Goal: Task Accomplishment & Management: Use online tool/utility

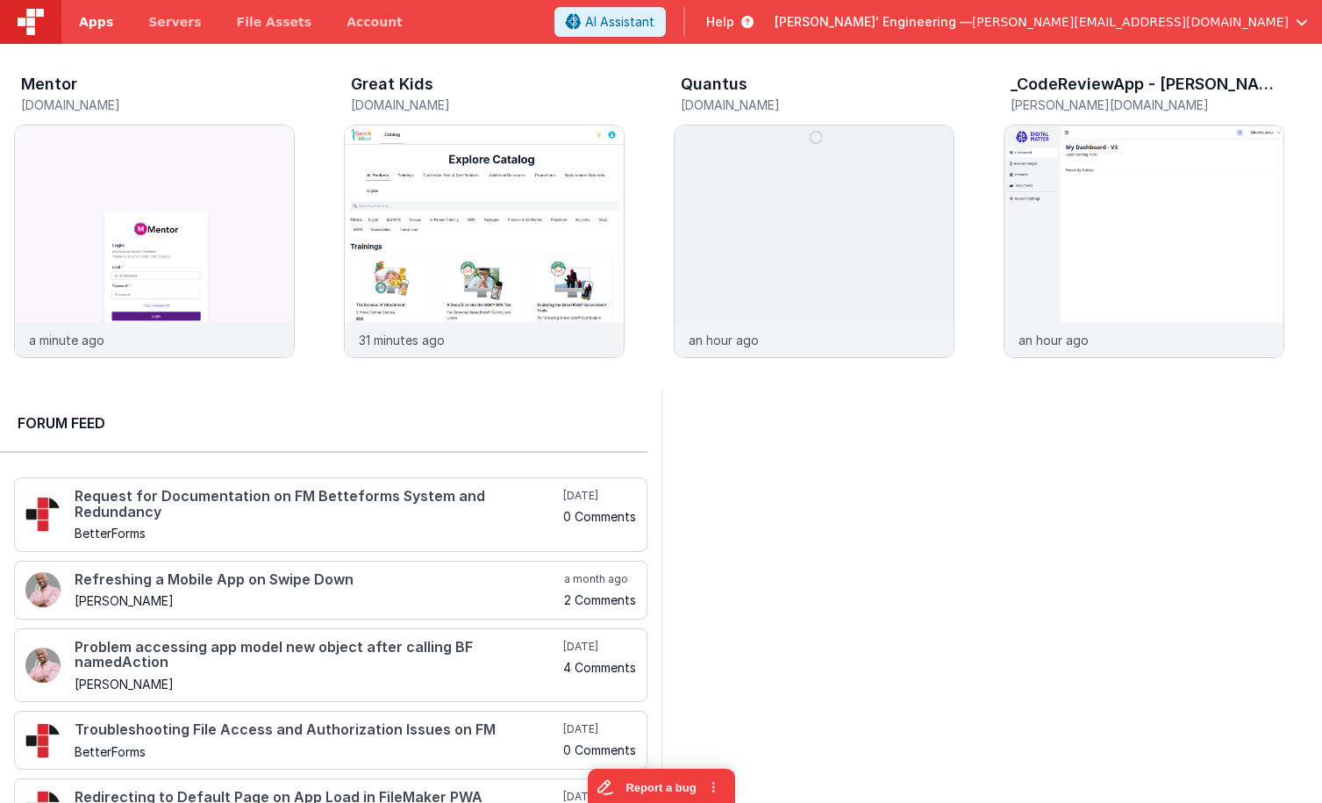
click at [96, 37] on link "Apps" at bounding box center [95, 22] width 69 height 44
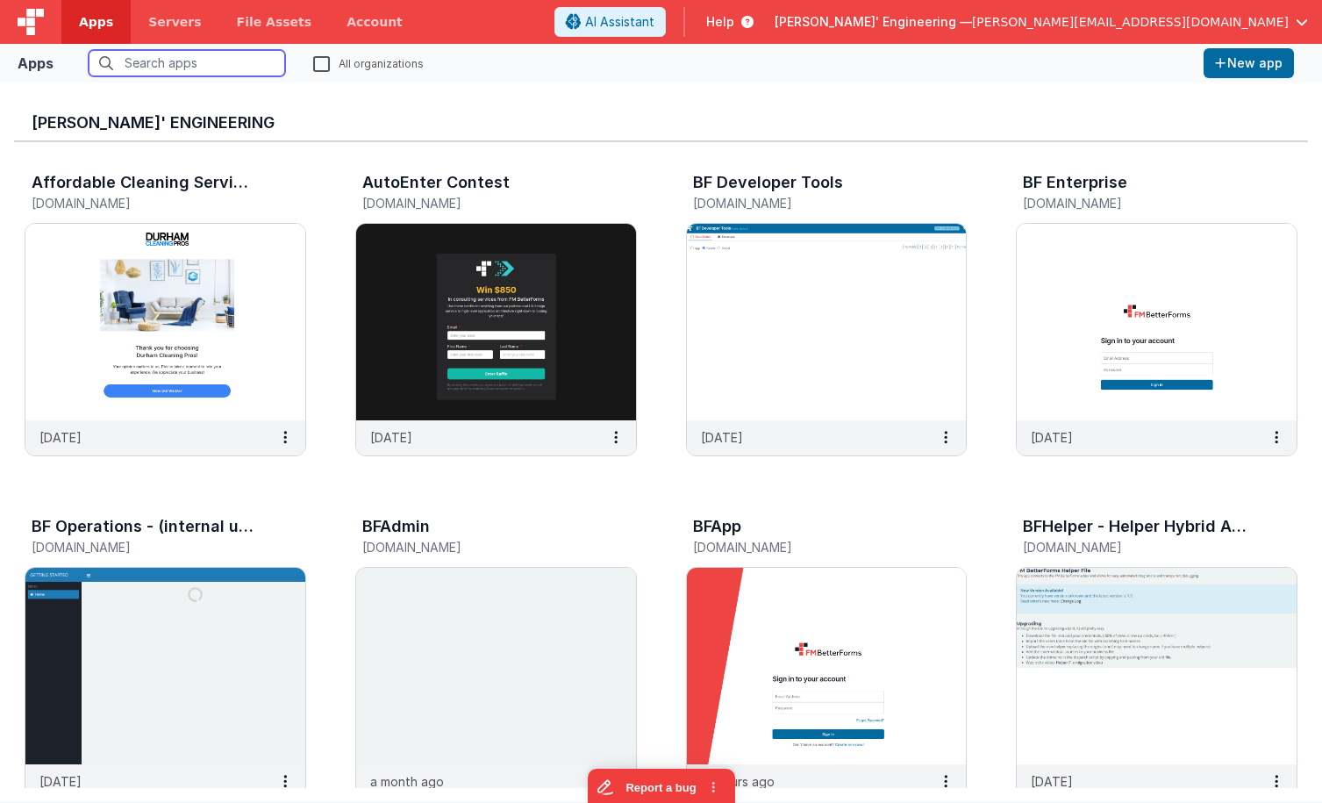
click at [212, 70] on input "text" at bounding box center [187, 63] width 196 height 26
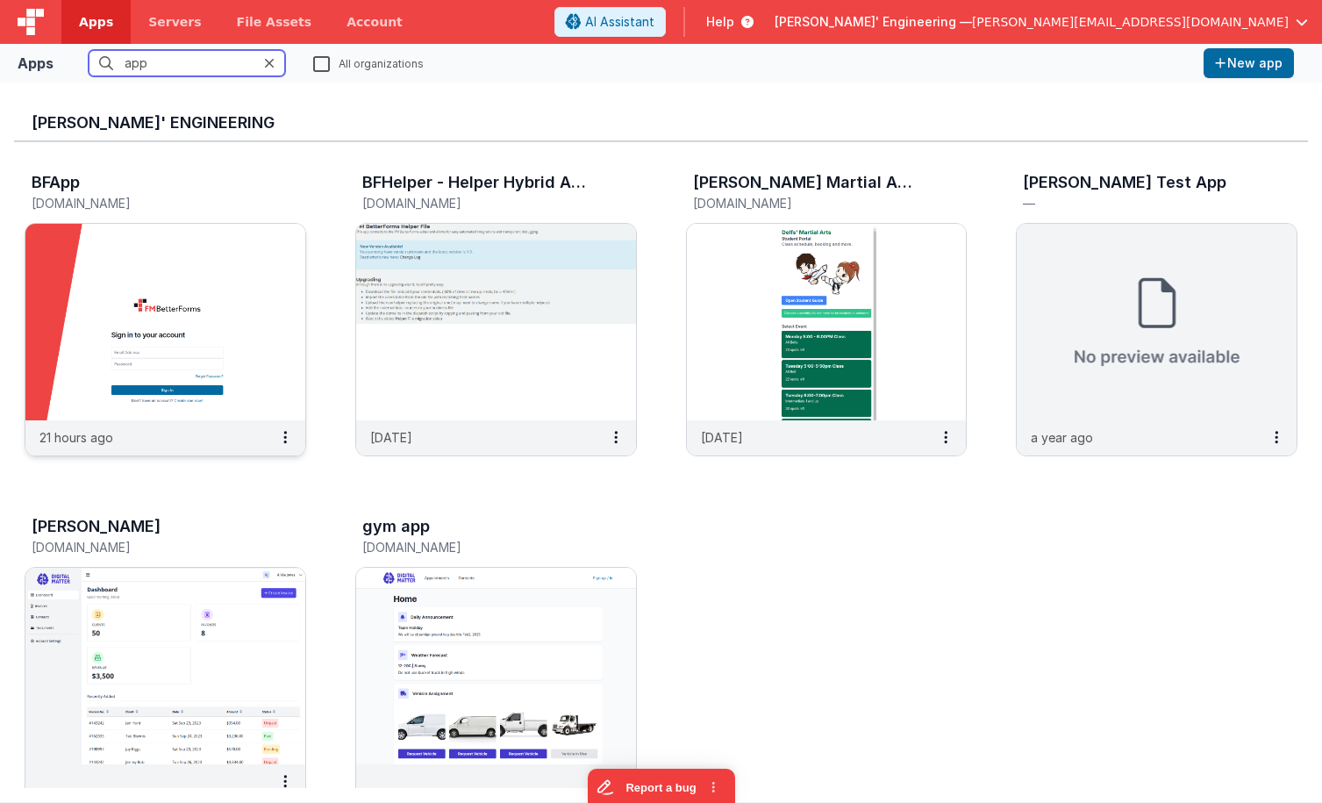
type input "app"
click at [164, 315] on img at bounding box center [165, 322] width 280 height 196
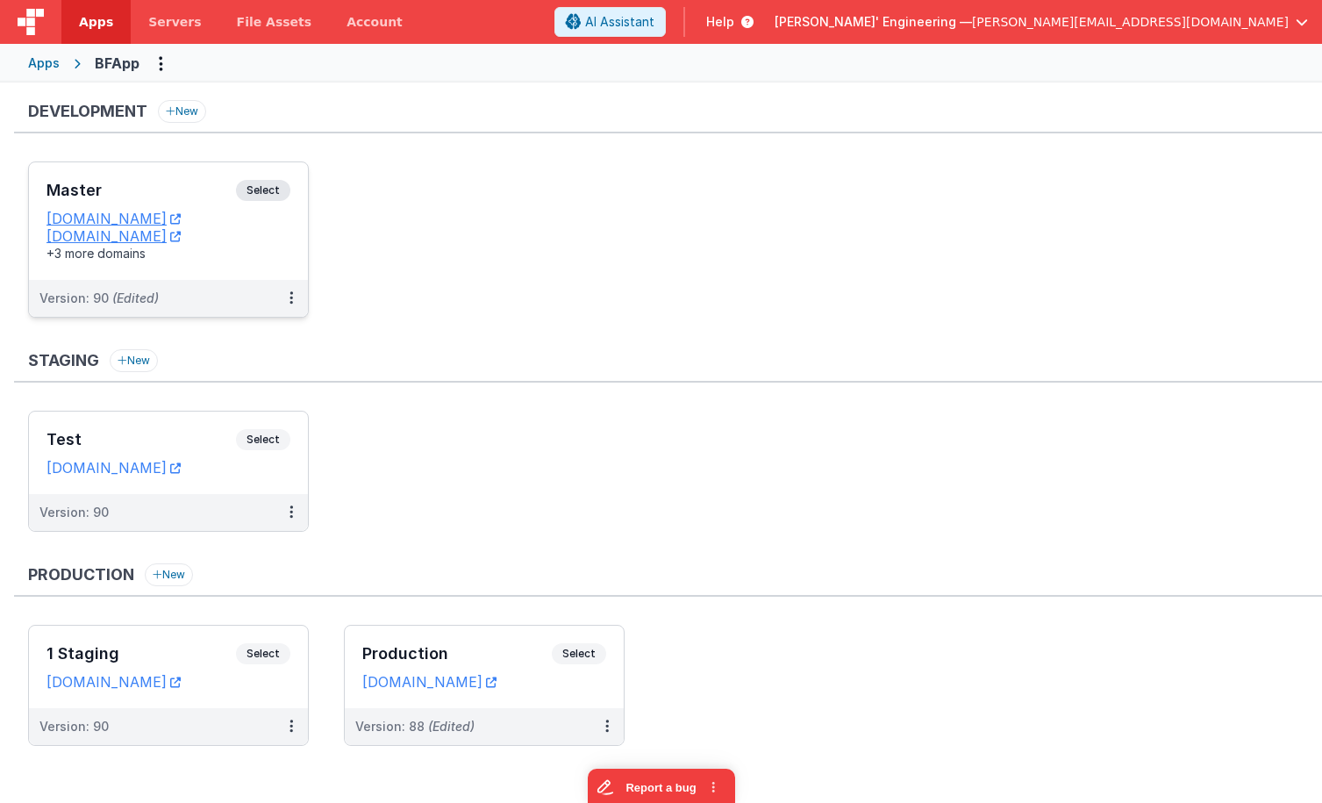
click at [175, 182] on h3 "Master" at bounding box center [140, 191] width 189 height 18
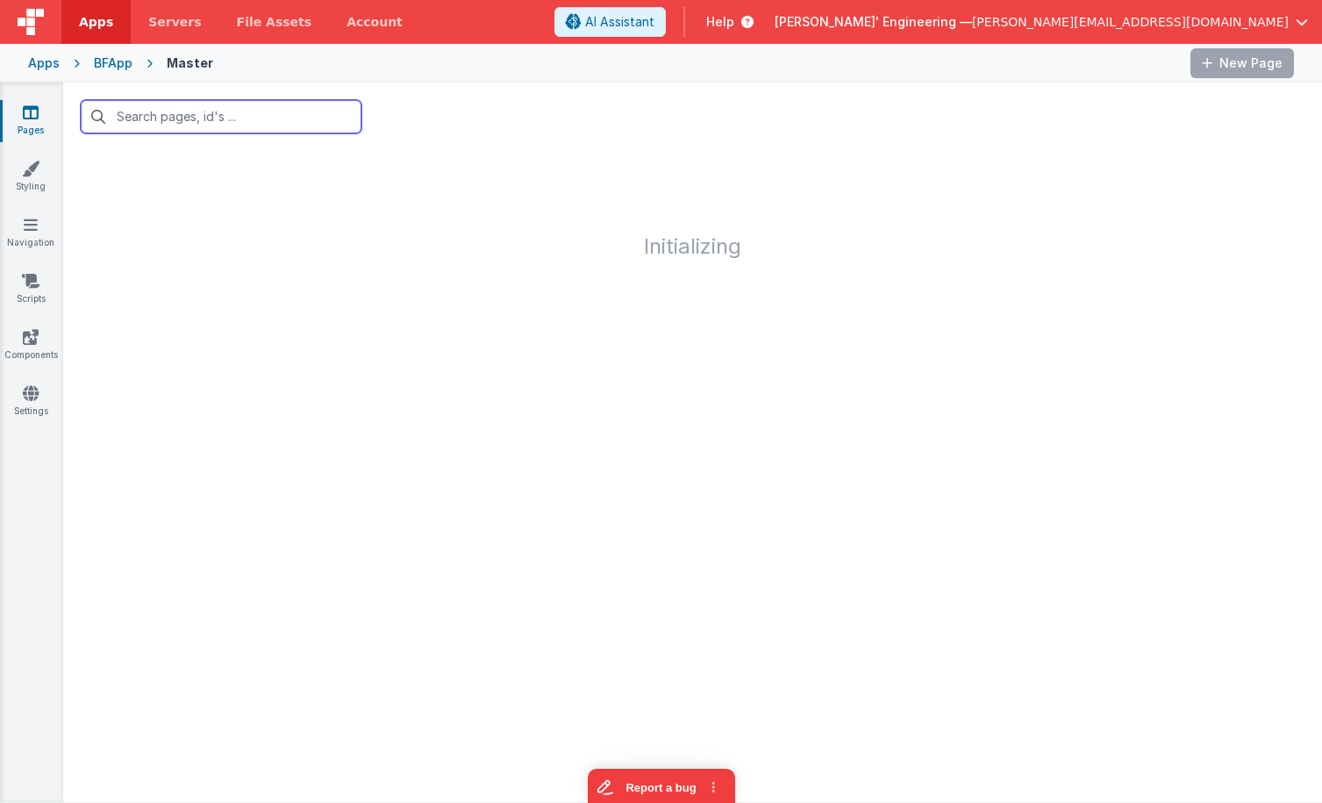
click at [204, 124] on input "text" at bounding box center [221, 116] width 281 height 33
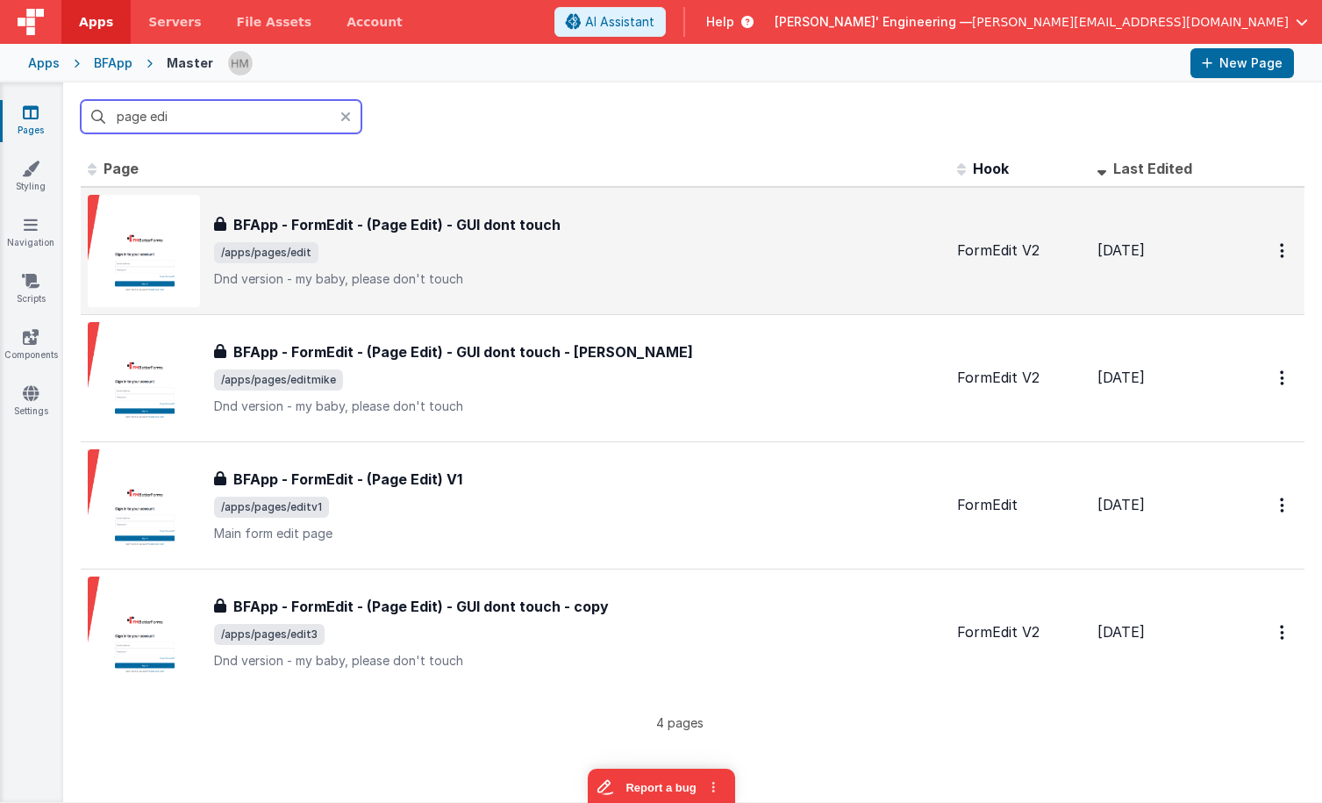
type input "page edi"
click at [439, 241] on div "BFApp - FormEdit - (Page Edit) - GUI dont touch BFApp - FormEdit - (Page Edit) …" at bounding box center [578, 251] width 729 height 74
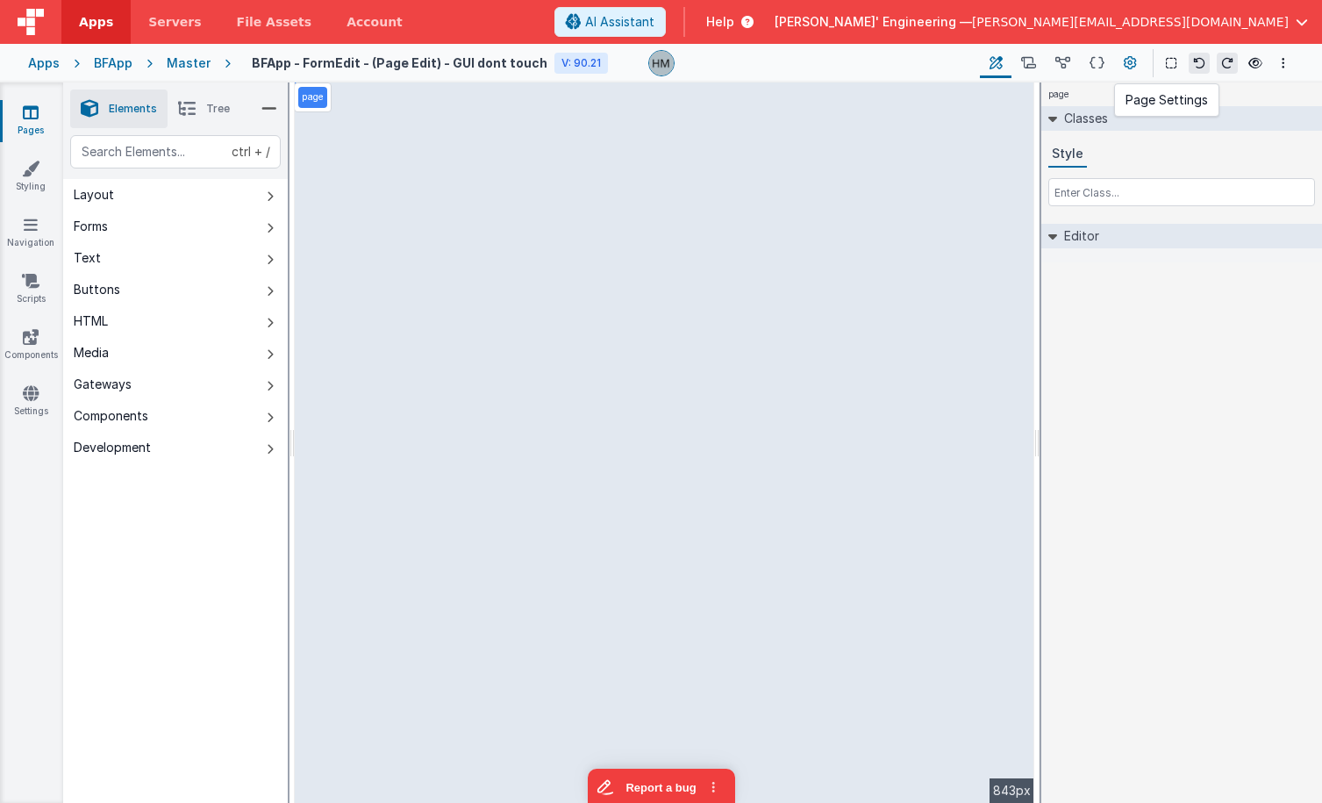
click at [1130, 59] on icon at bounding box center [1130, 63] width 13 height 18
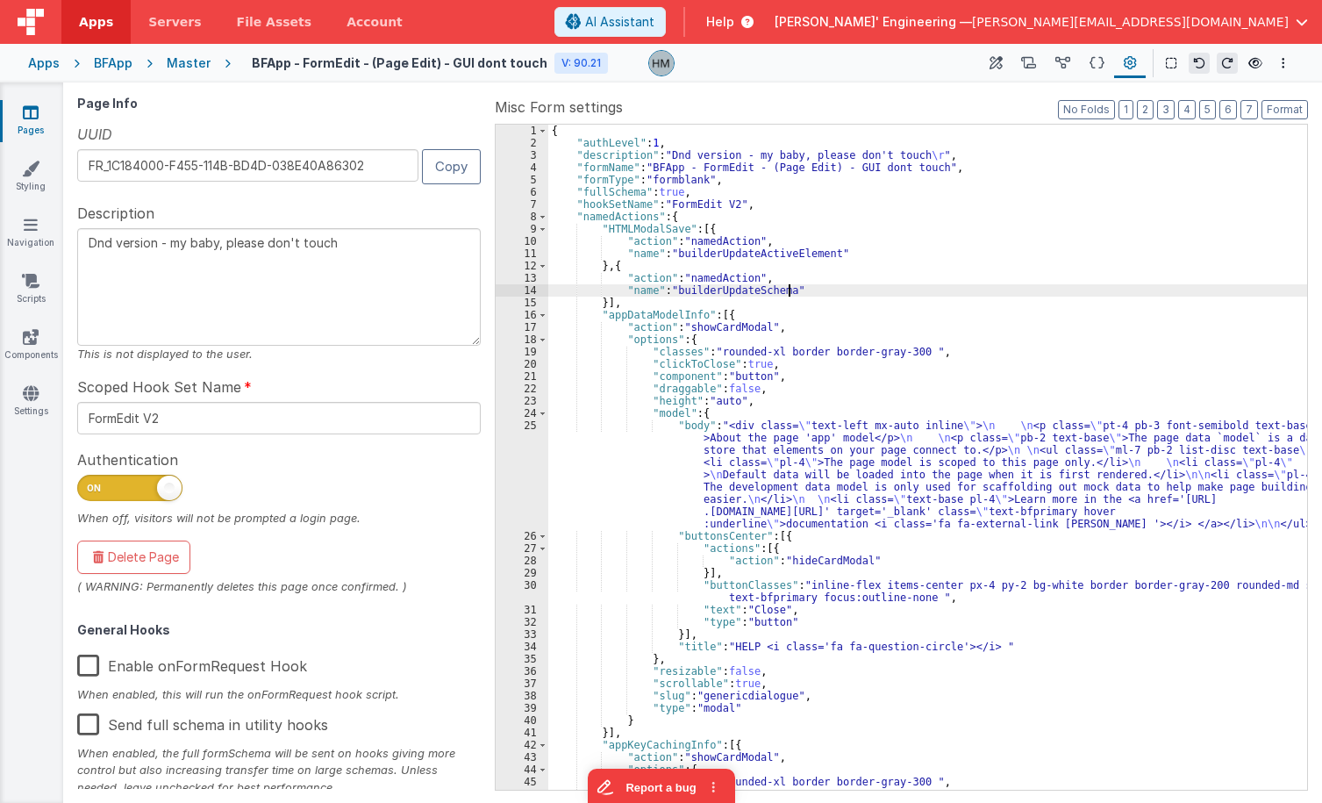
click at [908, 293] on div "{ "authLevel" : 1 , "description" : "Dnd version - my baby, please don't touch …" at bounding box center [927, 469] width 759 height 689
click at [1072, 63] on button at bounding box center [1062, 63] width 34 height 30
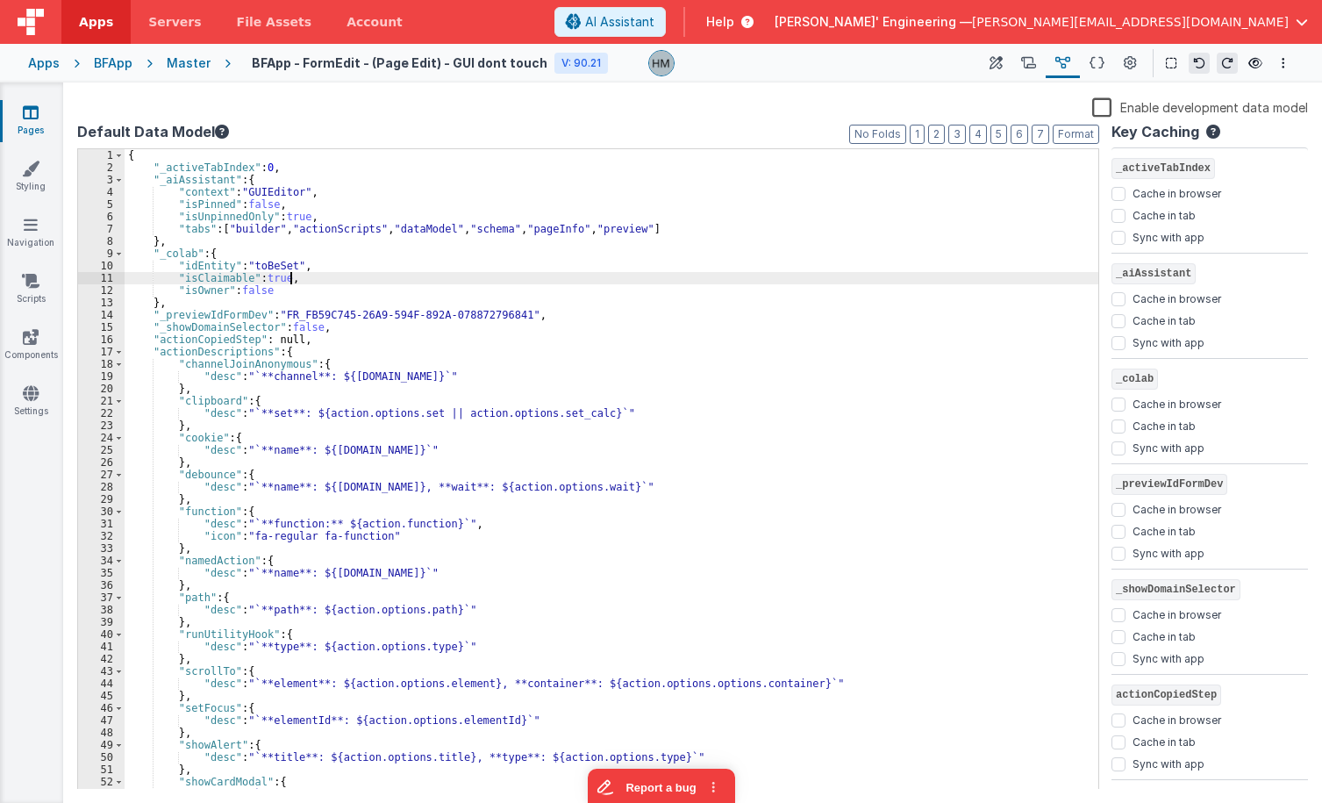
click at [800, 273] on div "{ "_activeTabIndex" : 0 , "_aiAssistant" : { "context" : "GUIEditor" , "isPinne…" at bounding box center [612, 481] width 974 height 665
click at [1024, 71] on icon at bounding box center [1028, 63] width 15 height 18
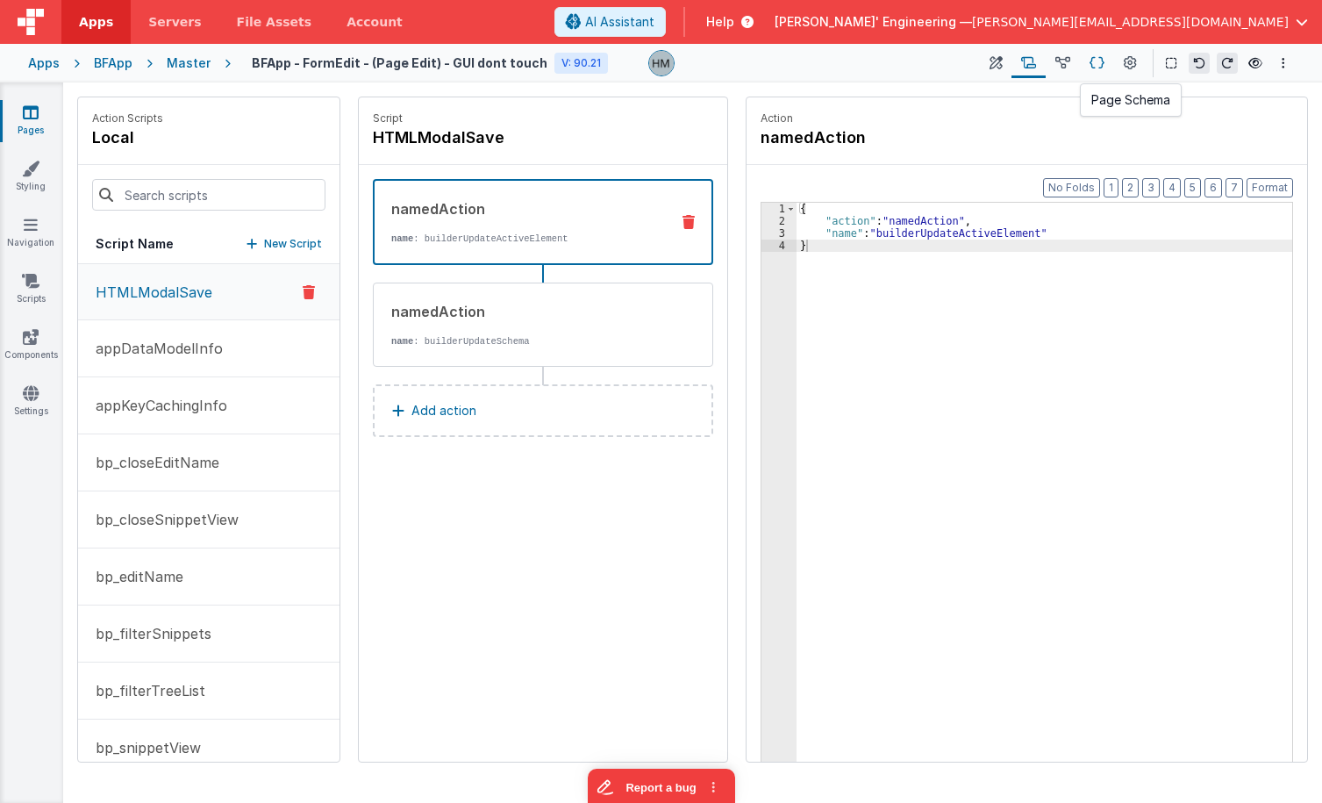
click at [1095, 57] on icon at bounding box center [1096, 63] width 15 height 18
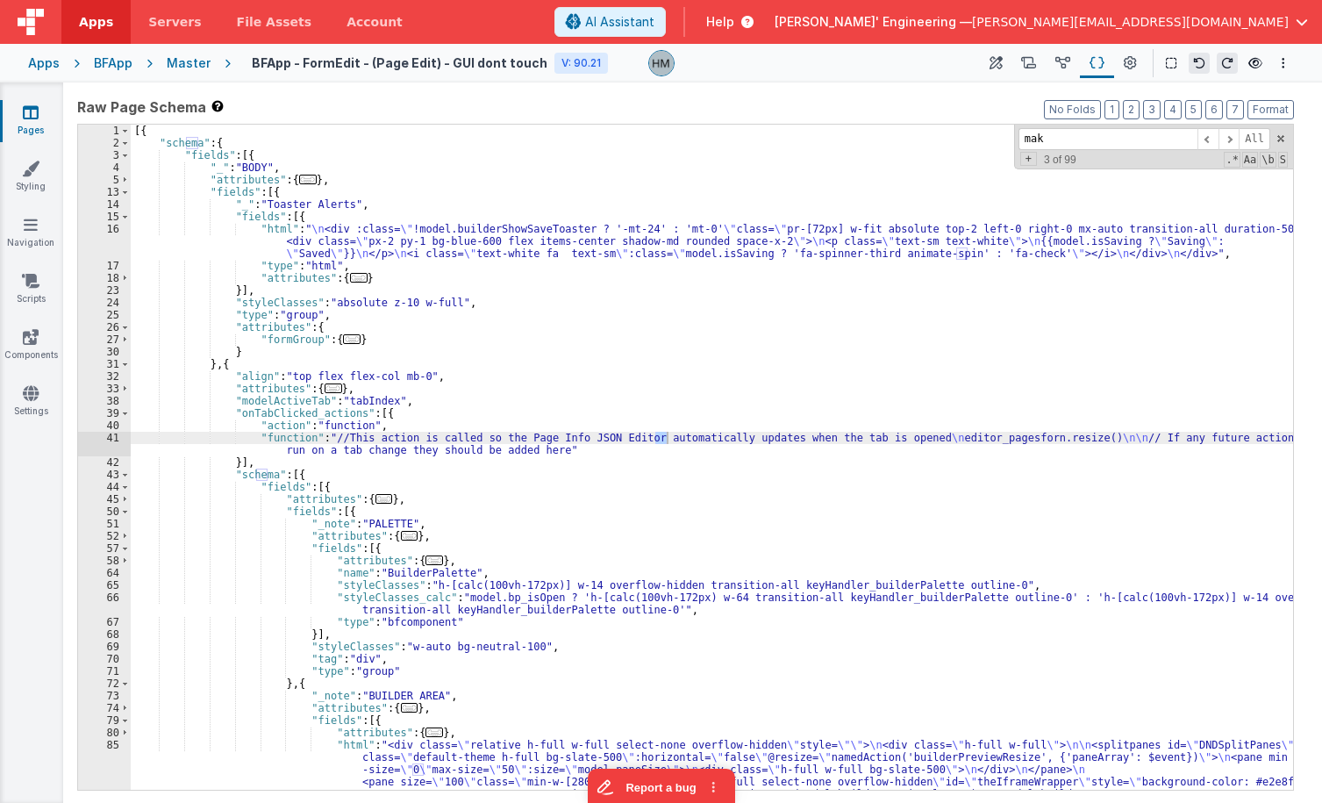
scroll to position [6348, 0]
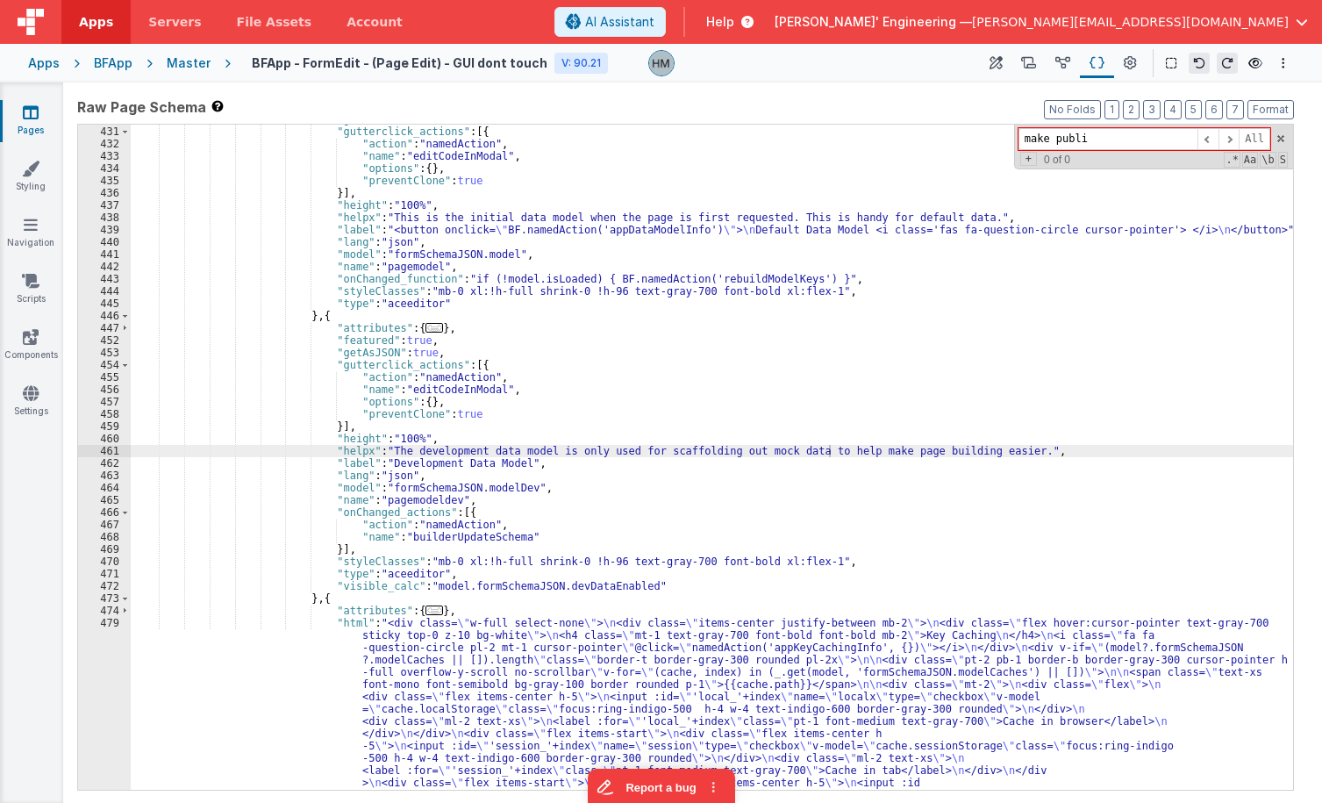
drag, startPoint x: 1129, startPoint y: 139, endPoint x: 818, endPoint y: 103, distance: 312.5
click at [1018, 128] on input "make publi" at bounding box center [1107, 139] width 179 height 22
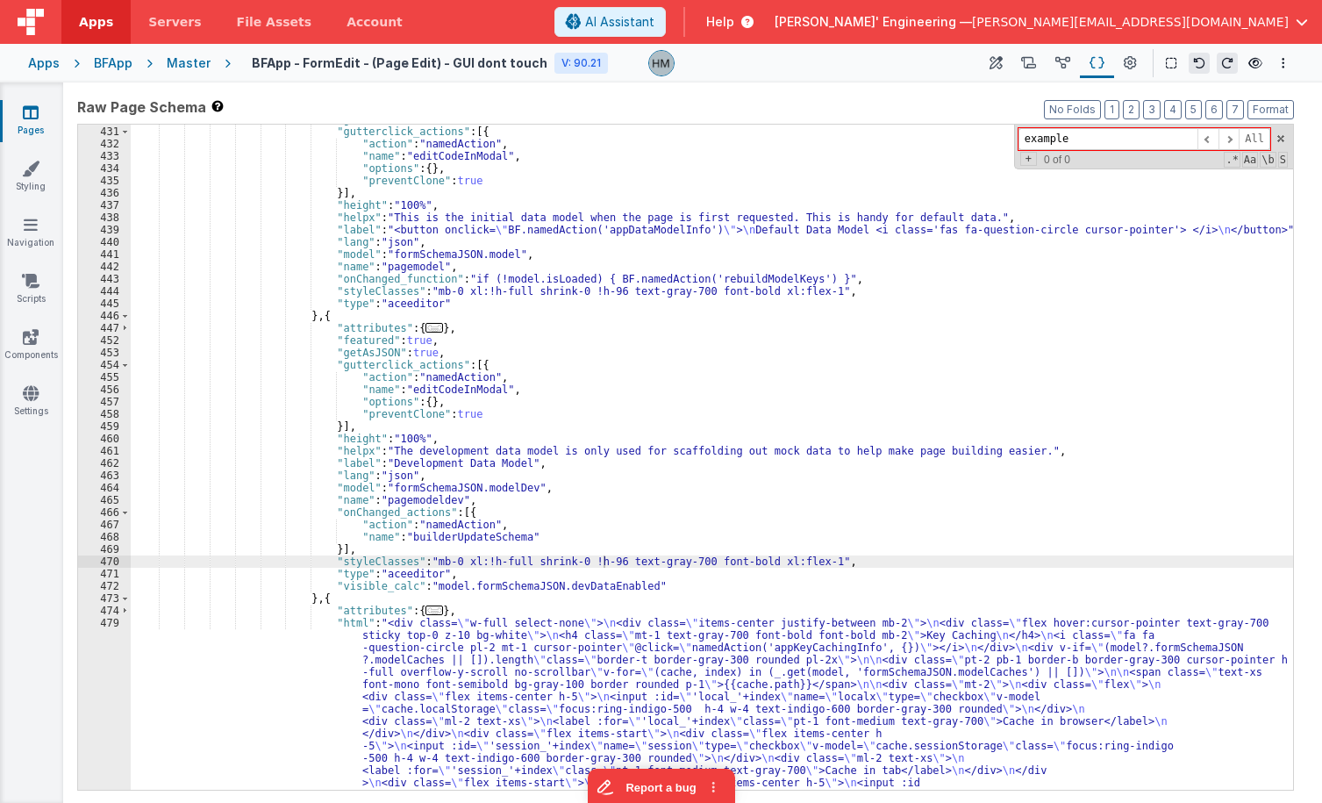
type input "example"
click at [1276, 134] on div "example All Replace All + 0 of 0 .* Aa \b S" at bounding box center [1153, 147] width 279 height 45
click at [1274, 142] on div "example All Replace All + 0 of 0 .* Aa \b S" at bounding box center [1153, 147] width 279 height 45
click at [176, 68] on div "Master" at bounding box center [189, 63] width 44 height 18
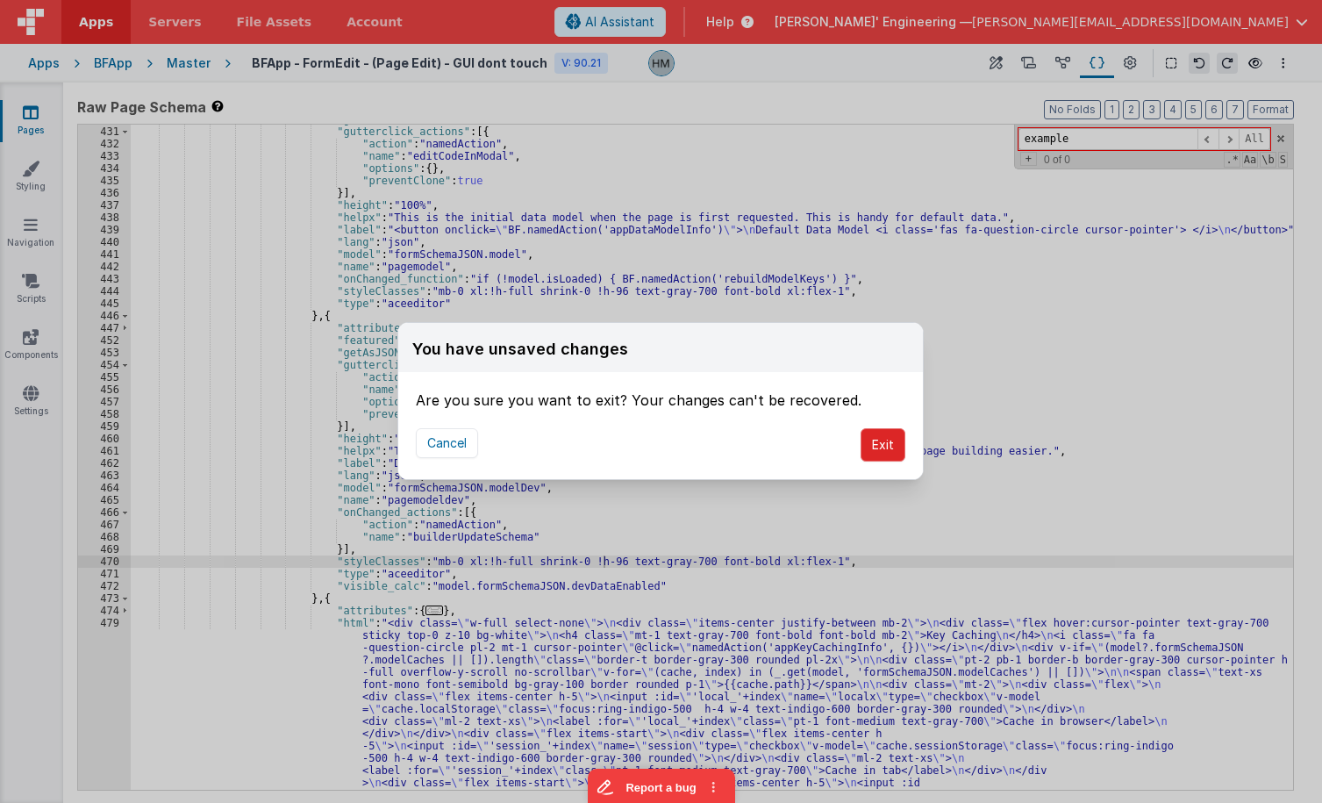
click at [873, 457] on button "Exit" at bounding box center [882, 444] width 45 height 33
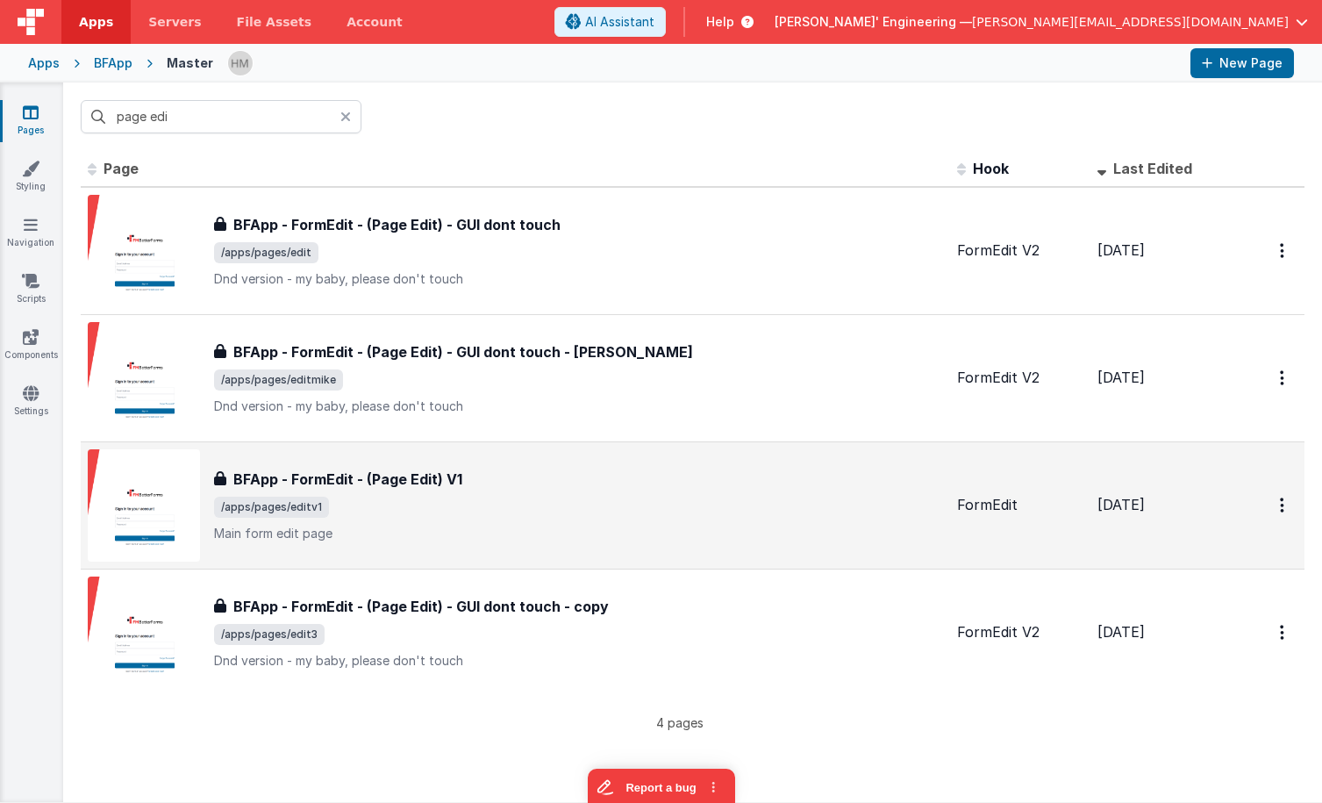
click at [500, 513] on span "/apps/pages/editv1" at bounding box center [578, 506] width 729 height 21
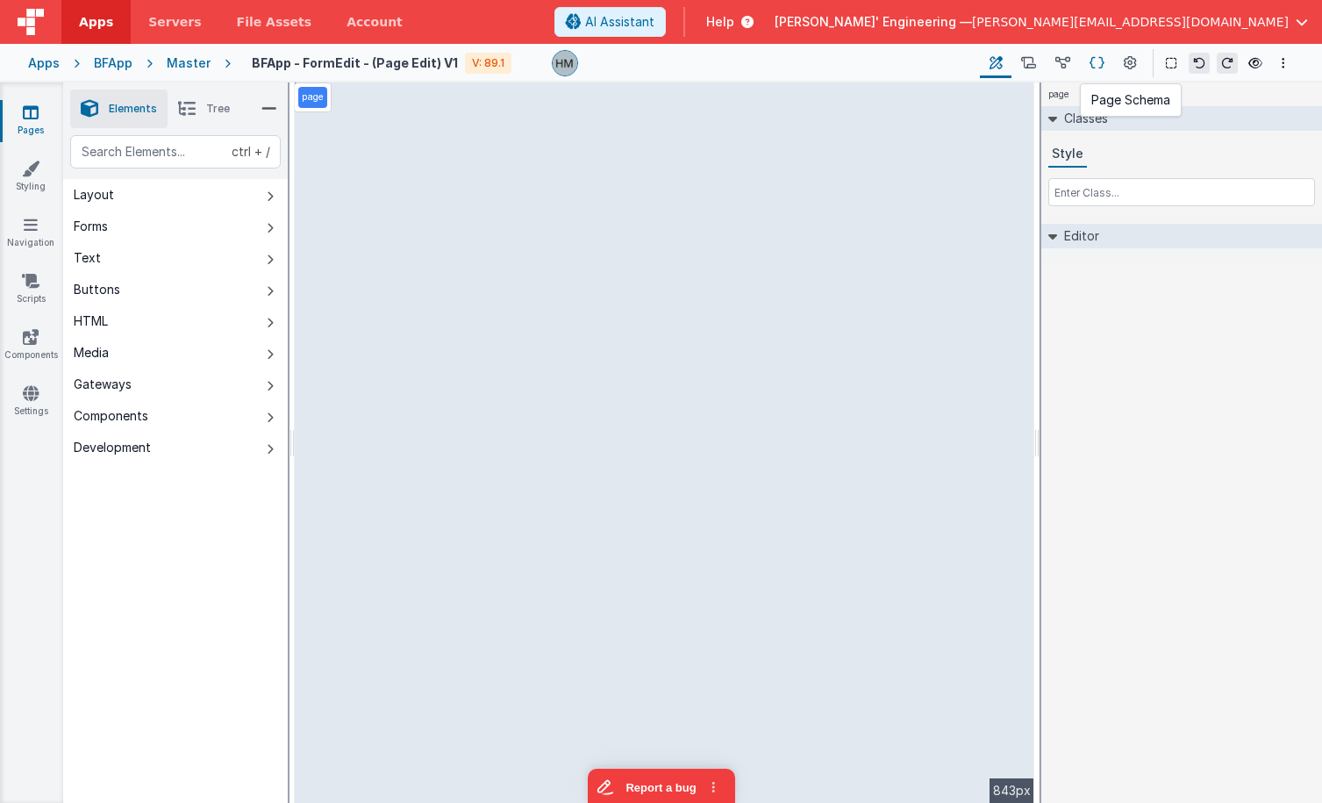
click at [1103, 60] on icon at bounding box center [1096, 63] width 15 height 18
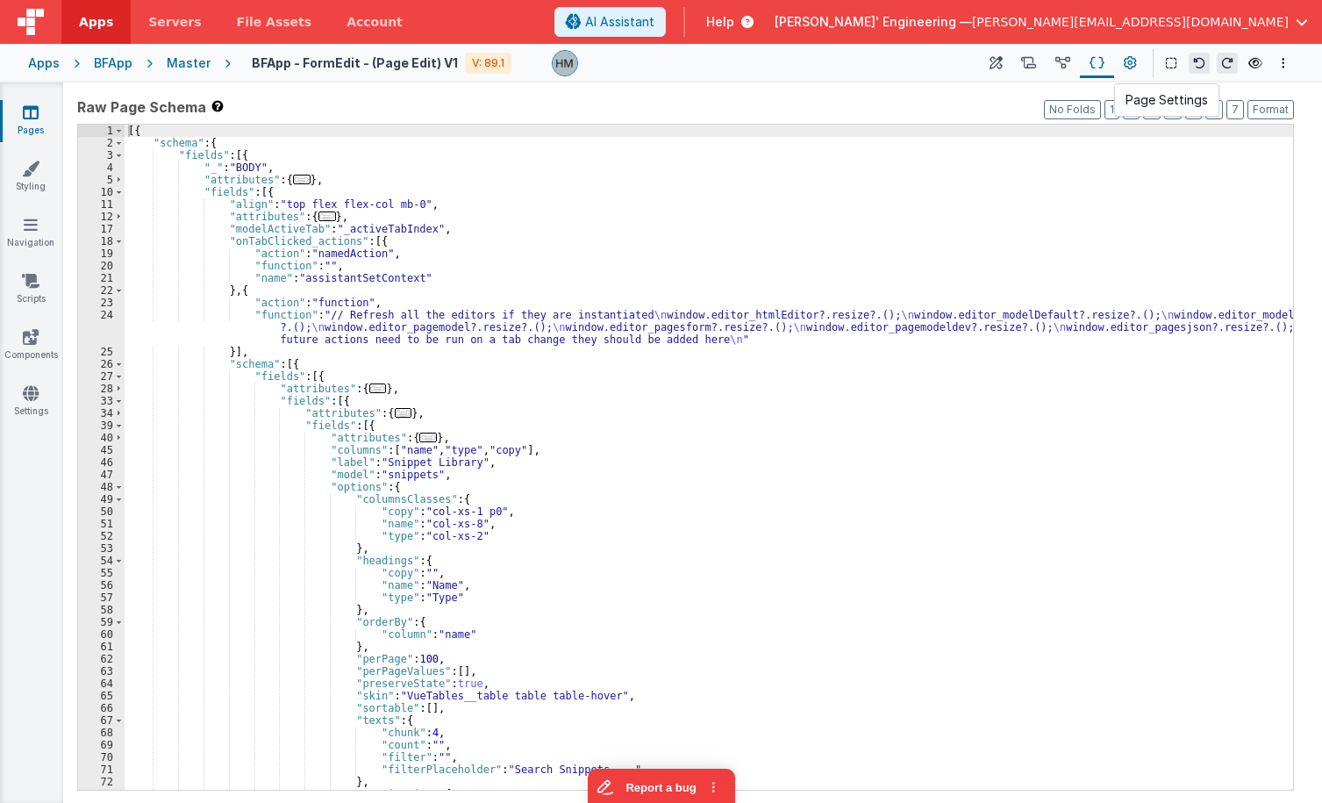
click at [1137, 72] on button at bounding box center [1130, 63] width 32 height 30
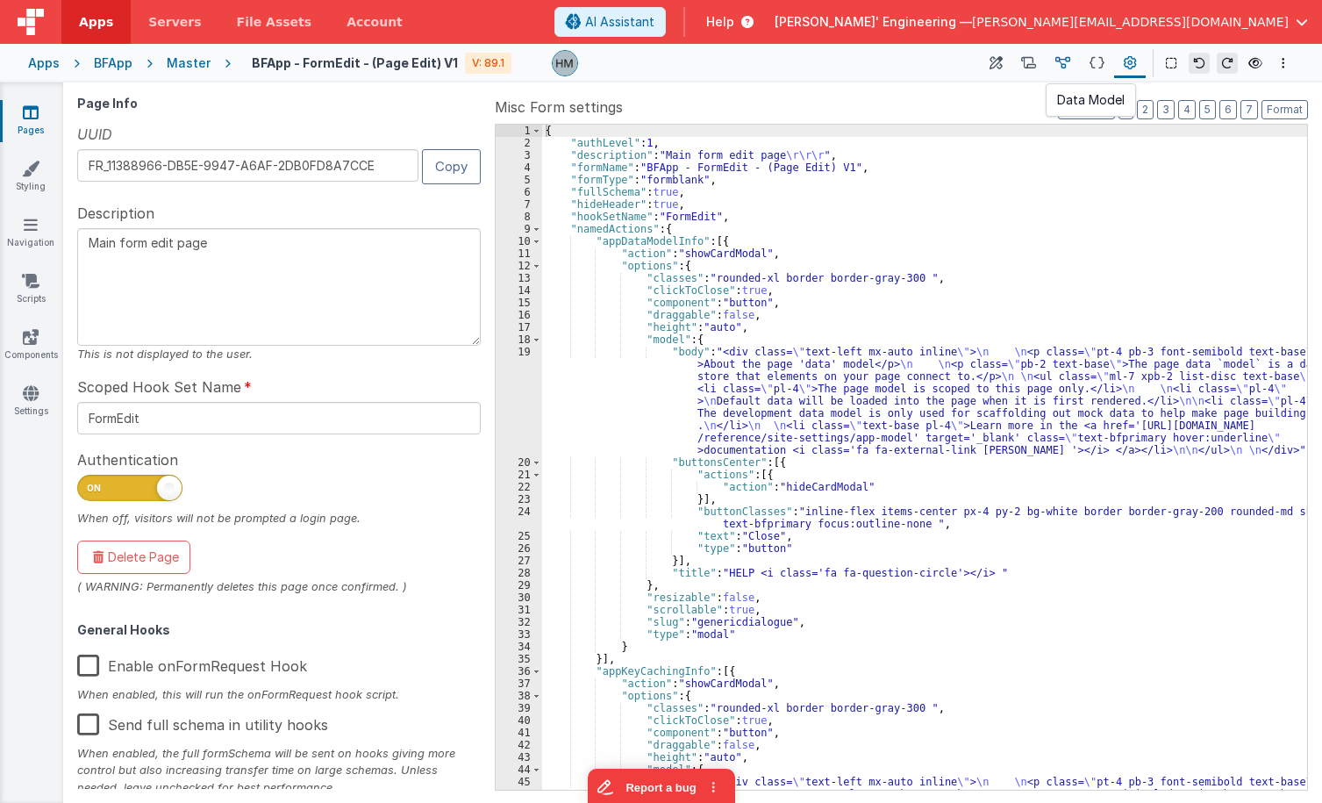
click at [1060, 64] on icon at bounding box center [1062, 63] width 15 height 18
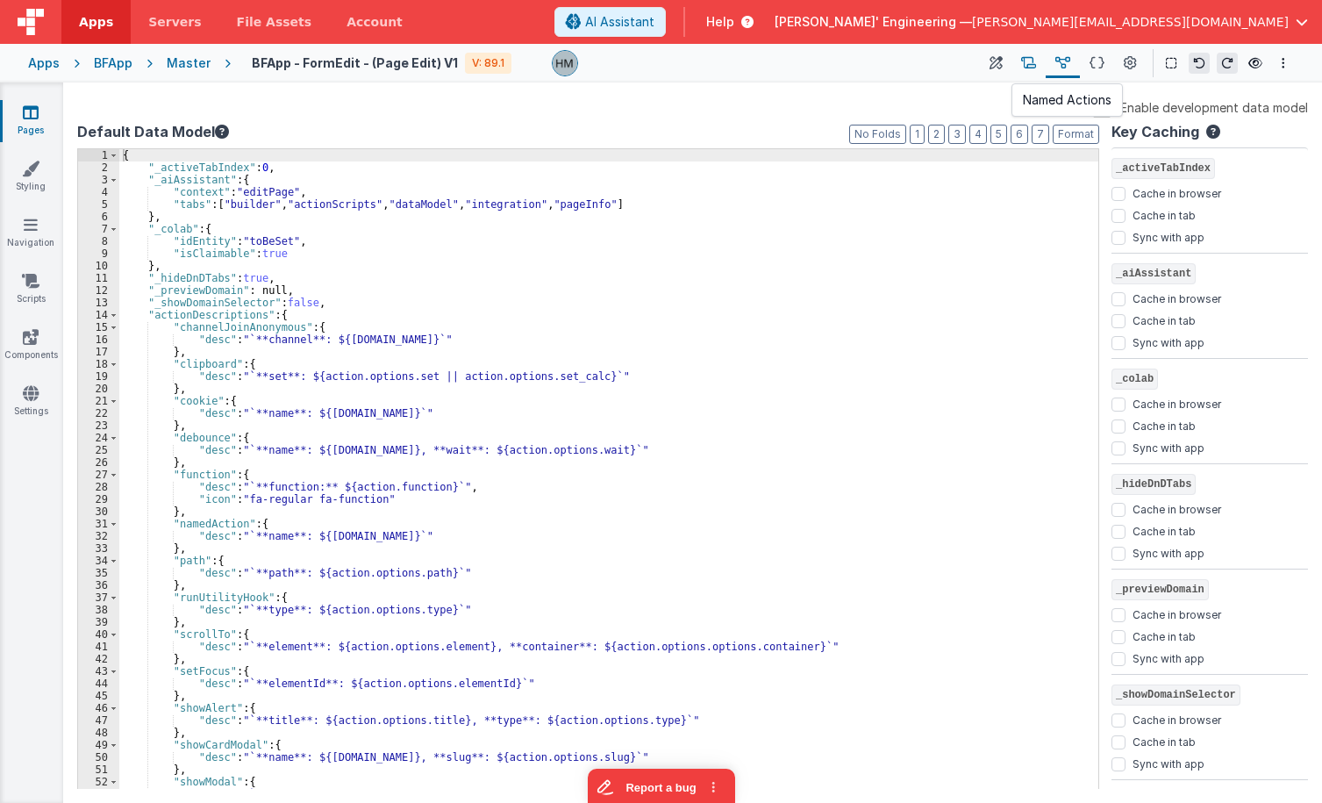
click at [1030, 69] on icon at bounding box center [1028, 63] width 15 height 18
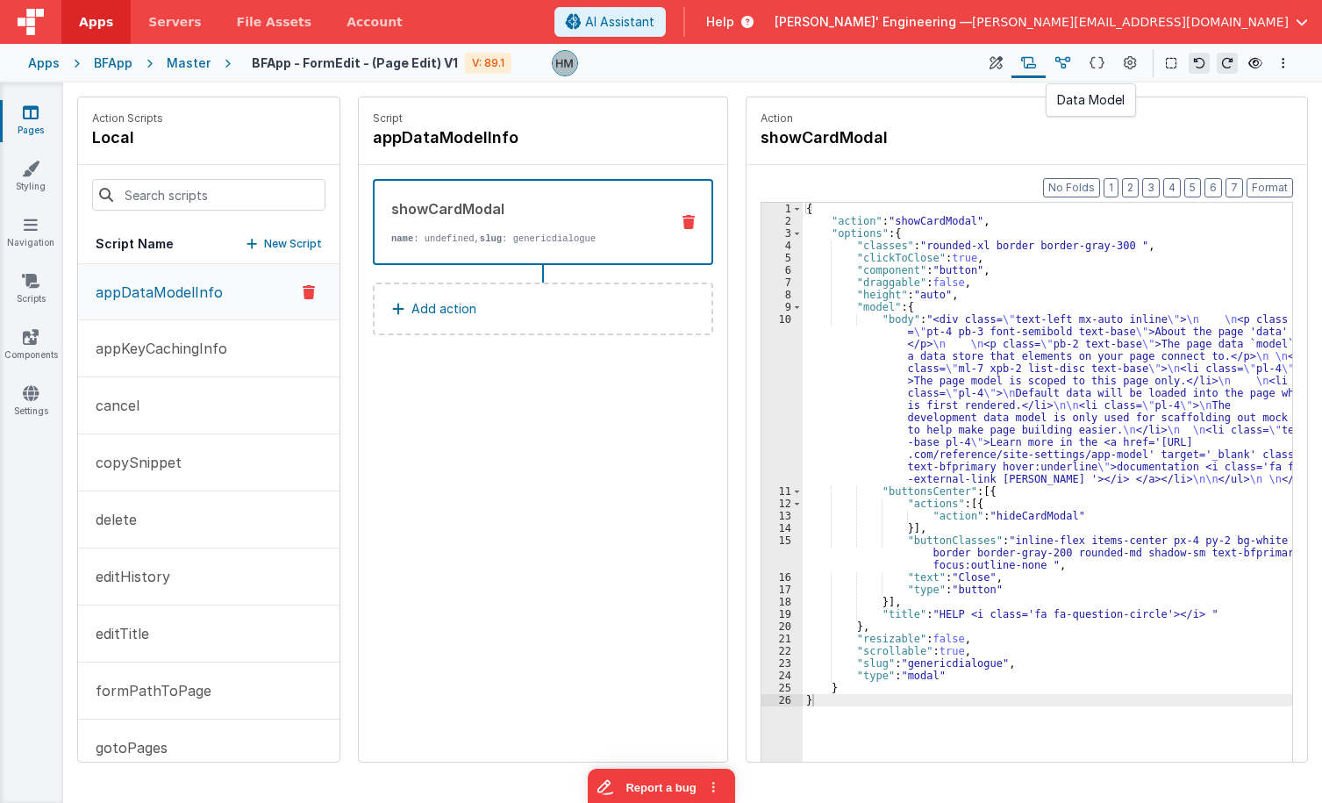
click at [1071, 63] on button at bounding box center [1062, 63] width 34 height 30
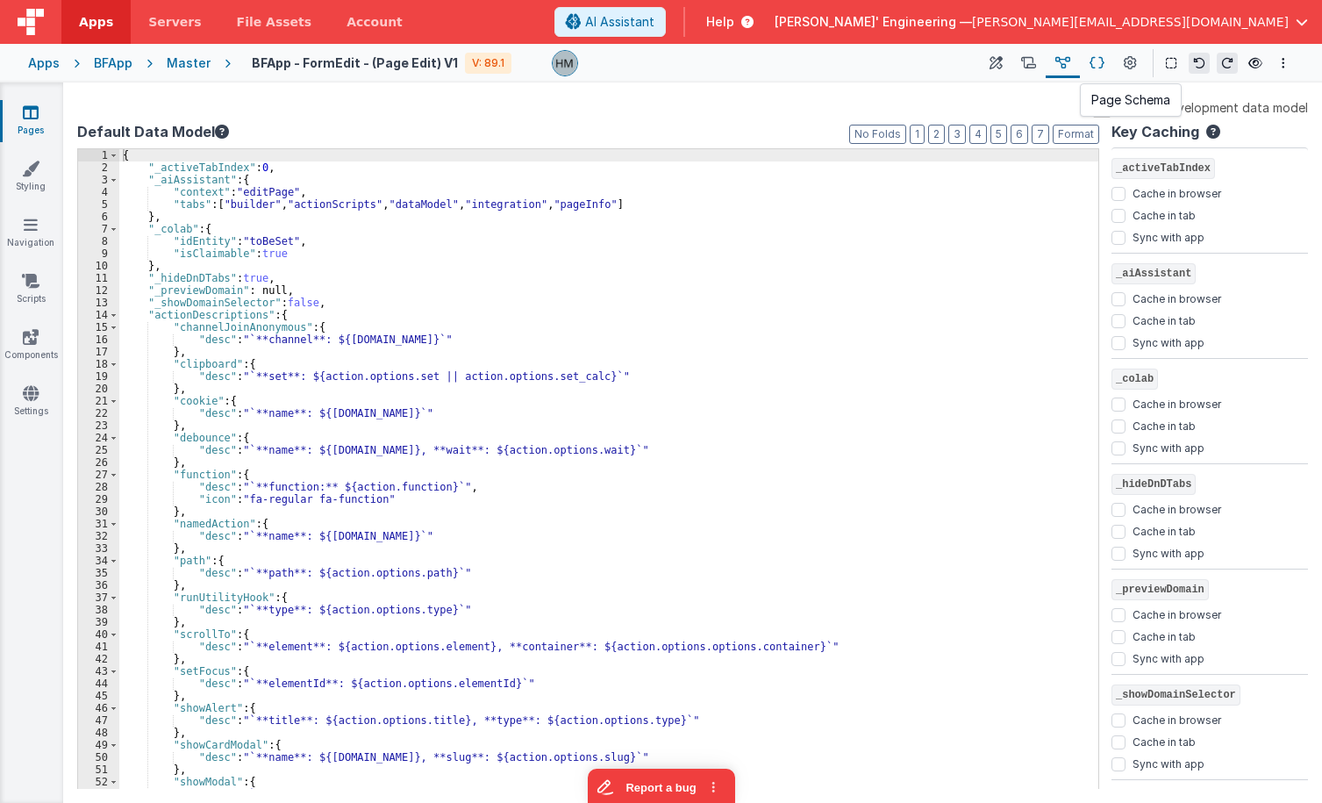
click at [1107, 68] on button at bounding box center [1097, 63] width 34 height 30
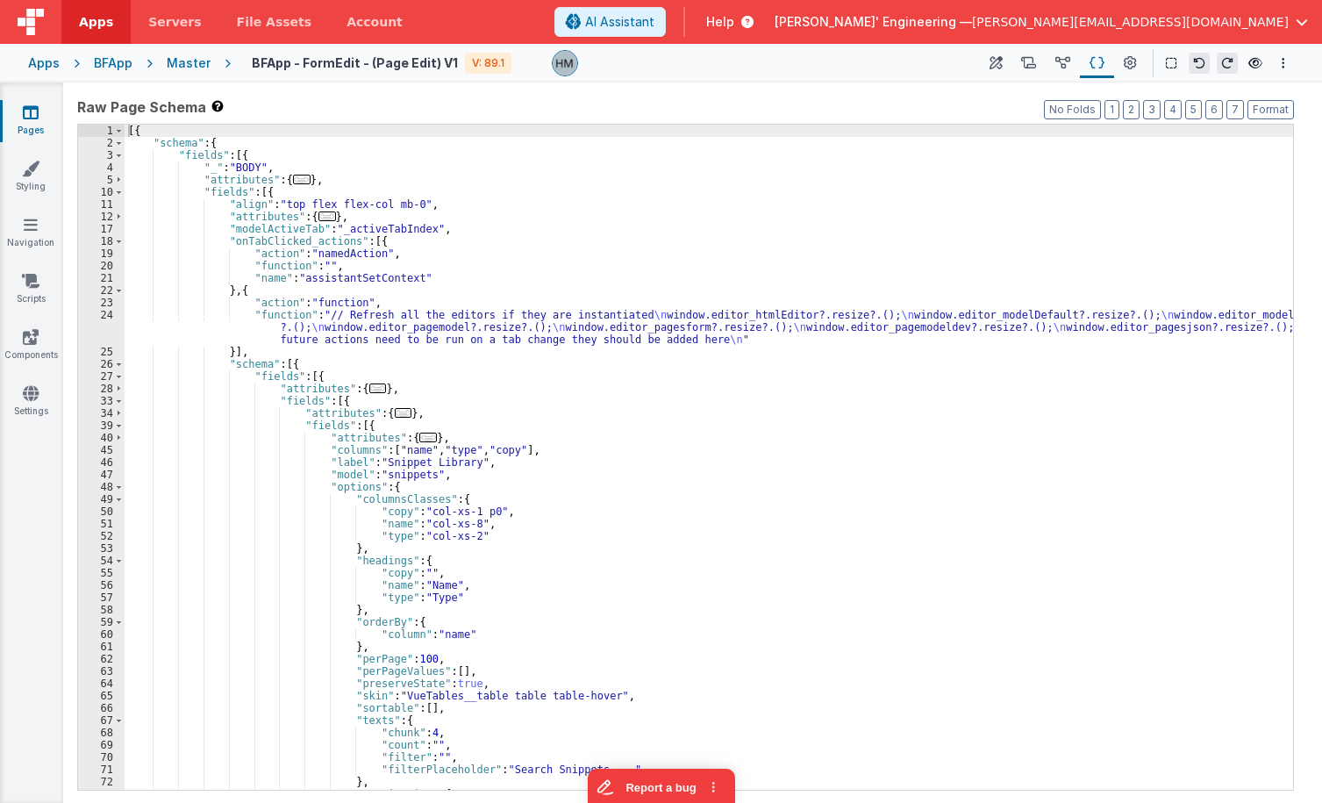
click at [880, 218] on div "[{ "schema" : { "fields" : [{ "_" : "BODY" , "attributes" : { ... } , "fields" …" at bounding box center [709, 469] width 1168 height 689
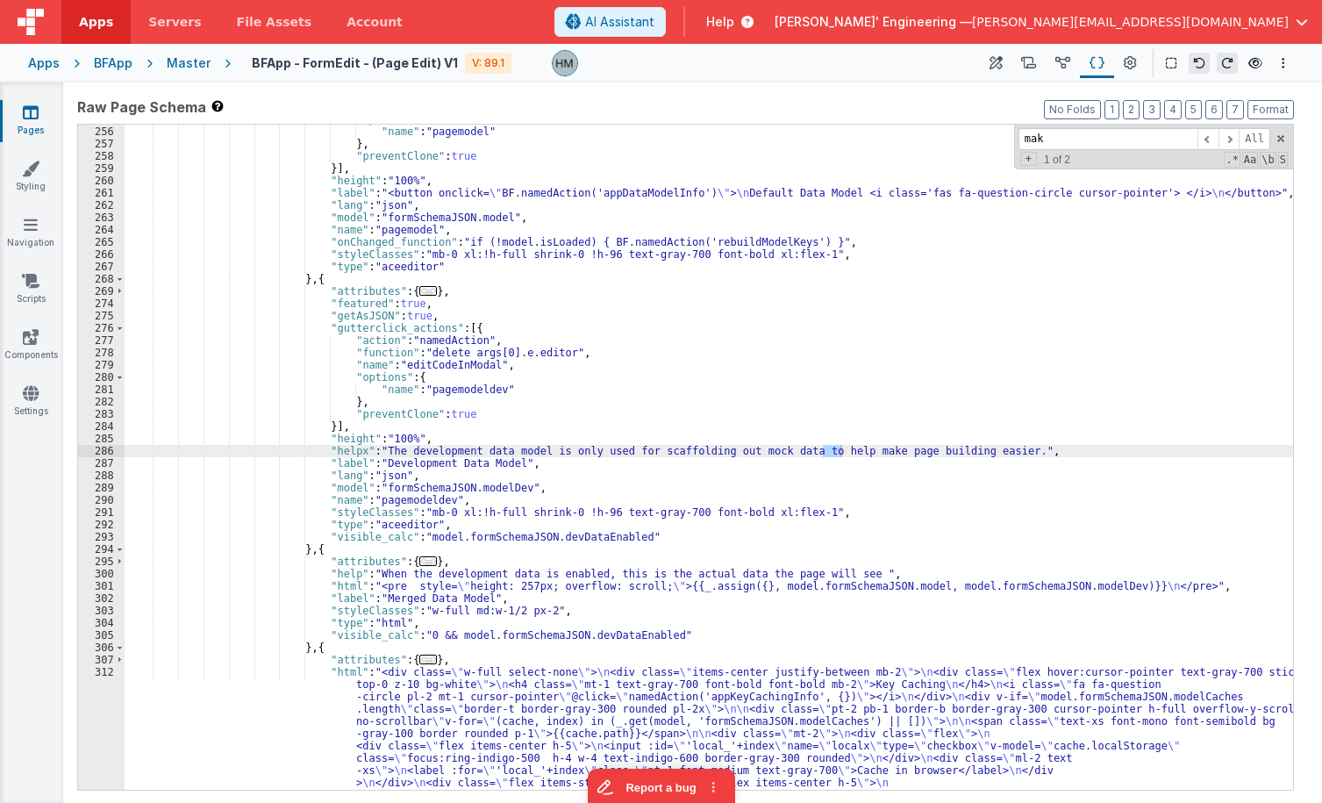
scroll to position [2271, 0]
click at [1097, 141] on input "maker" at bounding box center [1107, 139] width 179 height 22
drag, startPoint x: 1102, startPoint y: 133, endPoint x: 911, endPoint y: 117, distance: 191.1
click at [1018, 128] on input "make pib" at bounding box center [1107, 139] width 179 height 22
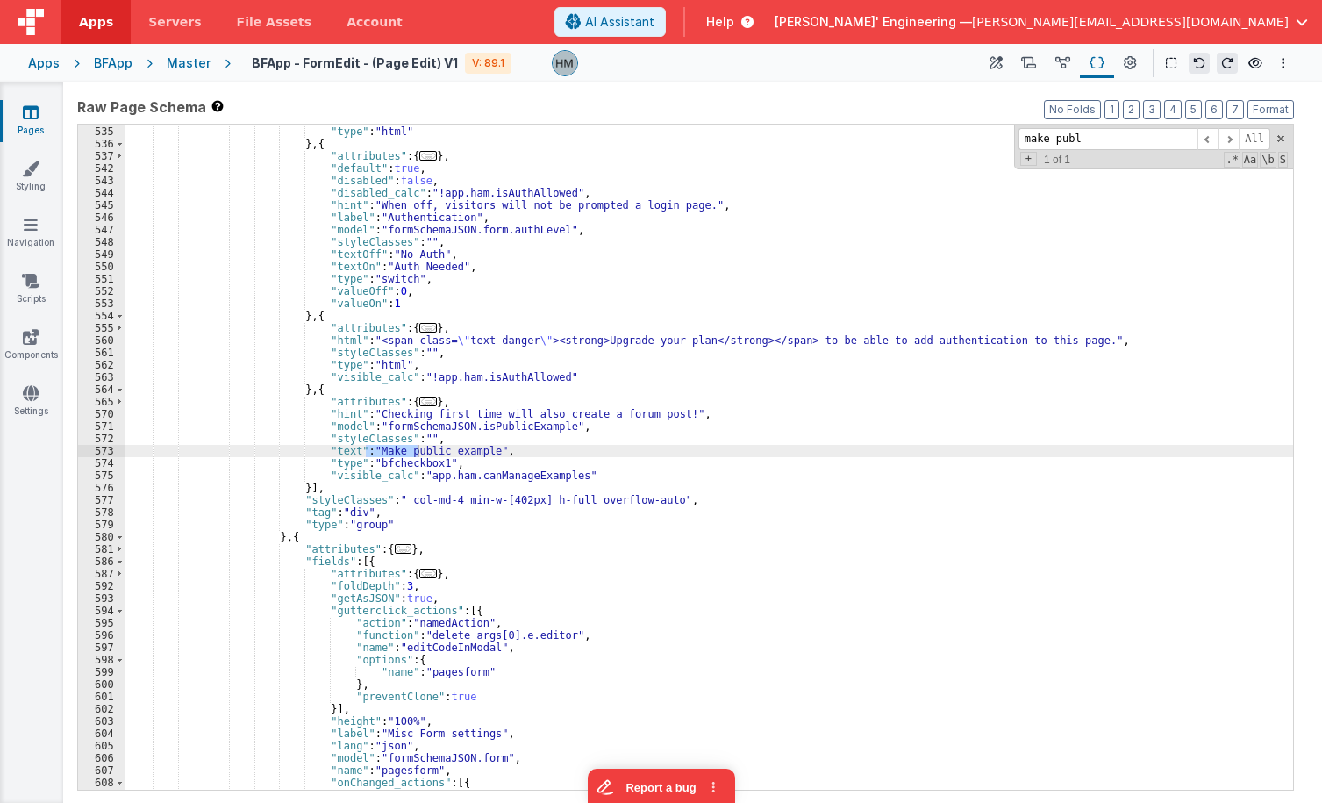
type input "make publ"
click at [455, 471] on div ""styleClasses" : "float-left hidden" , "type" : "html" } , { "attributes" : { .…" at bounding box center [709, 457] width 1168 height 689
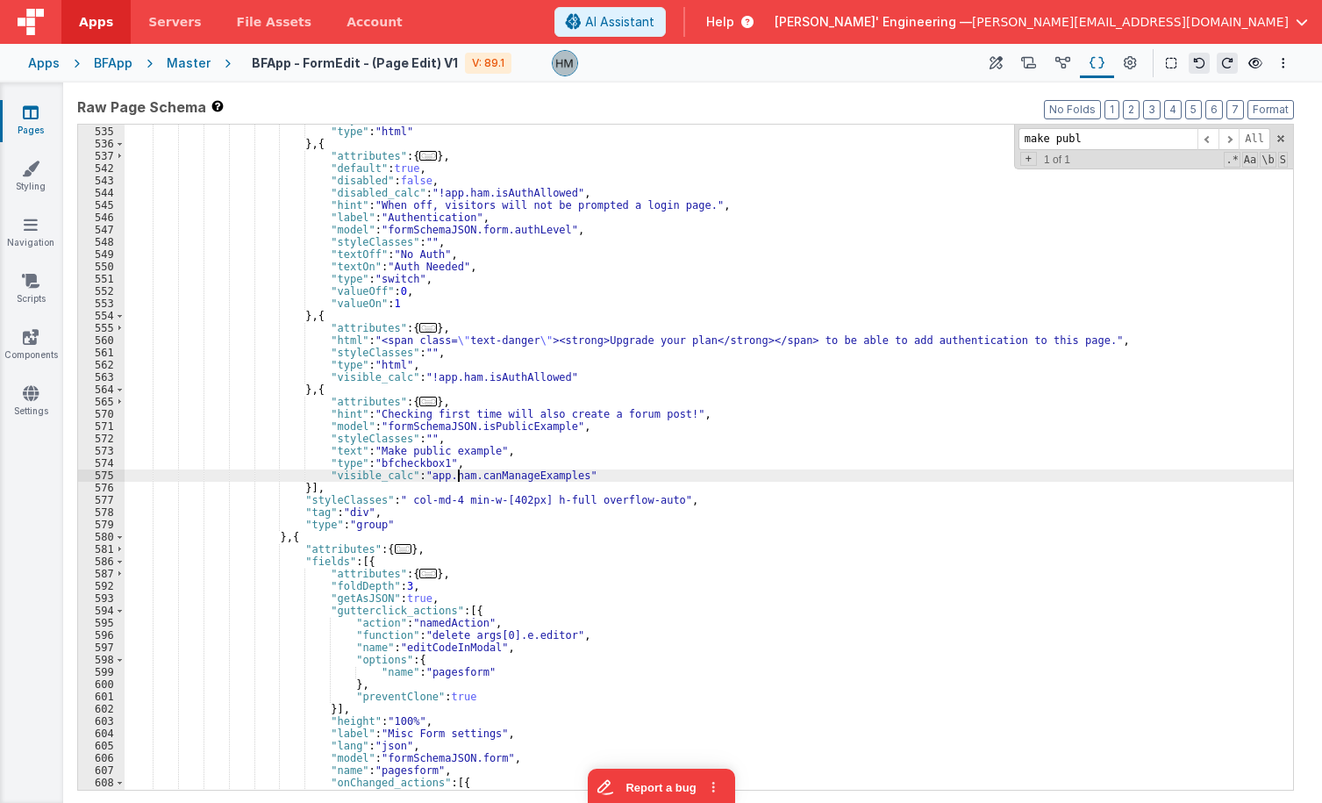
click at [455, 471] on div ""styleClasses" : "float-left hidden" , "type" : "html" } , { "attributes" : { .…" at bounding box center [709, 457] width 1168 height 689
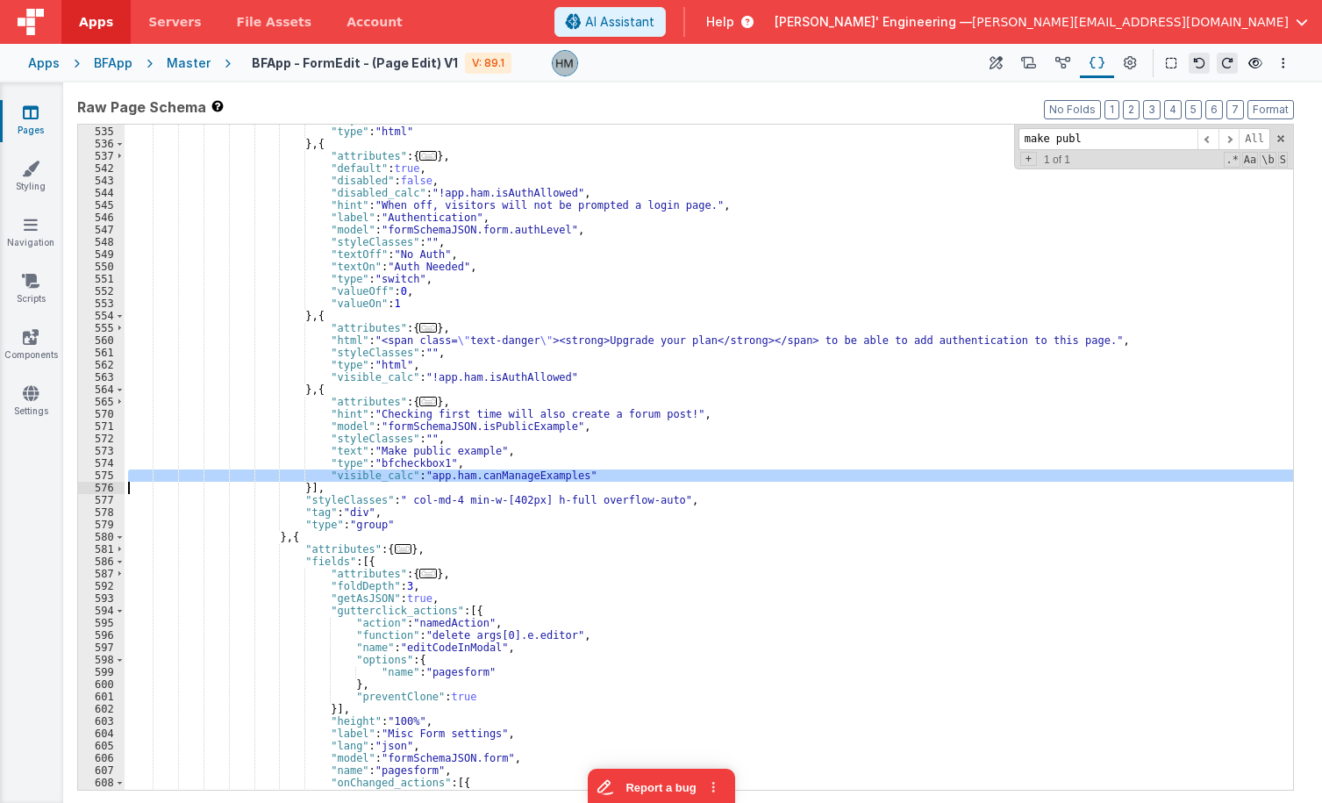
click at [455, 471] on div ""styleClasses" : "float-left hidden" , "type" : "html" } , { "attributes" : { .…" at bounding box center [709, 457] width 1168 height 689
click at [493, 482] on div ""styleClasses" : "float-left hidden" , "type" : "html" } , { "attributes" : { .…" at bounding box center [709, 457] width 1168 height 689
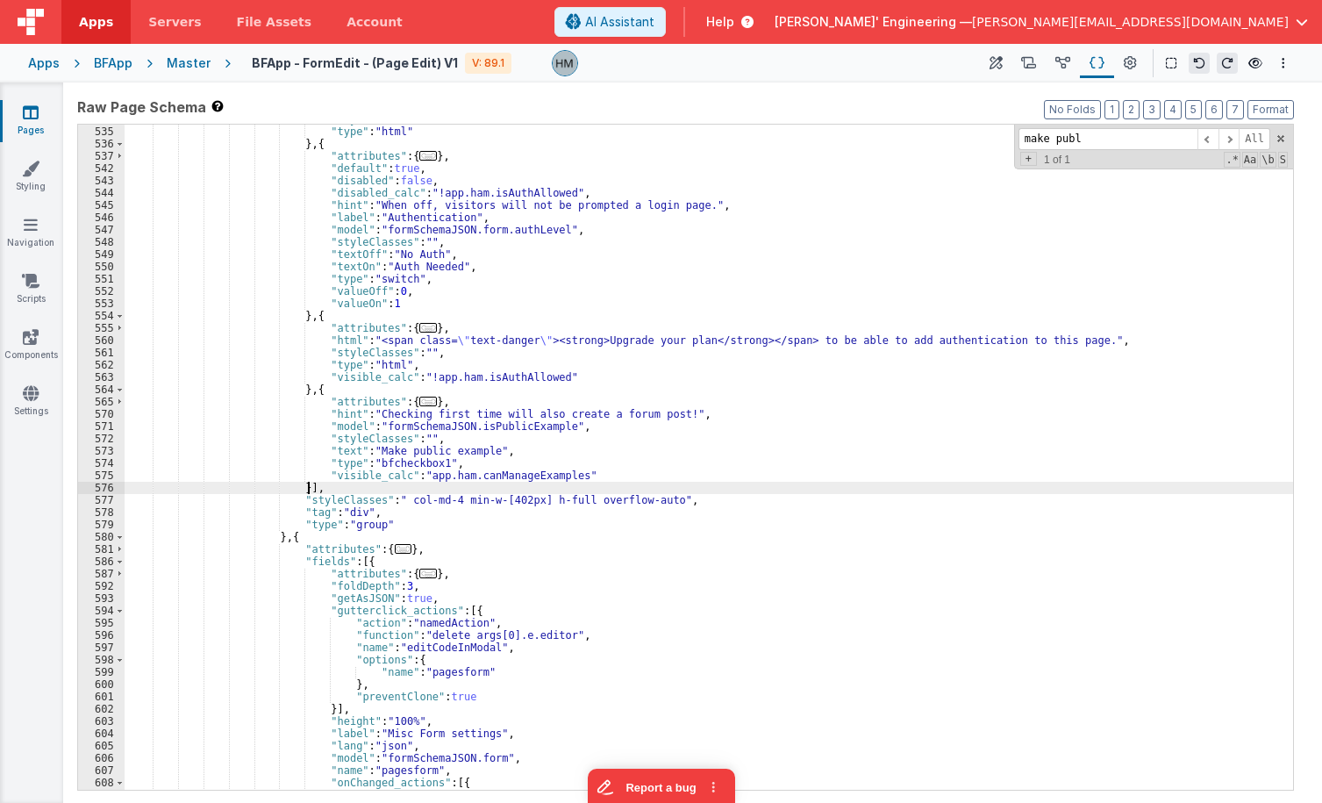
click at [500, 475] on div ""styleClasses" : "float-left hidden" , "type" : "html" } , { "attributes" : { .…" at bounding box center [709, 457] width 1168 height 689
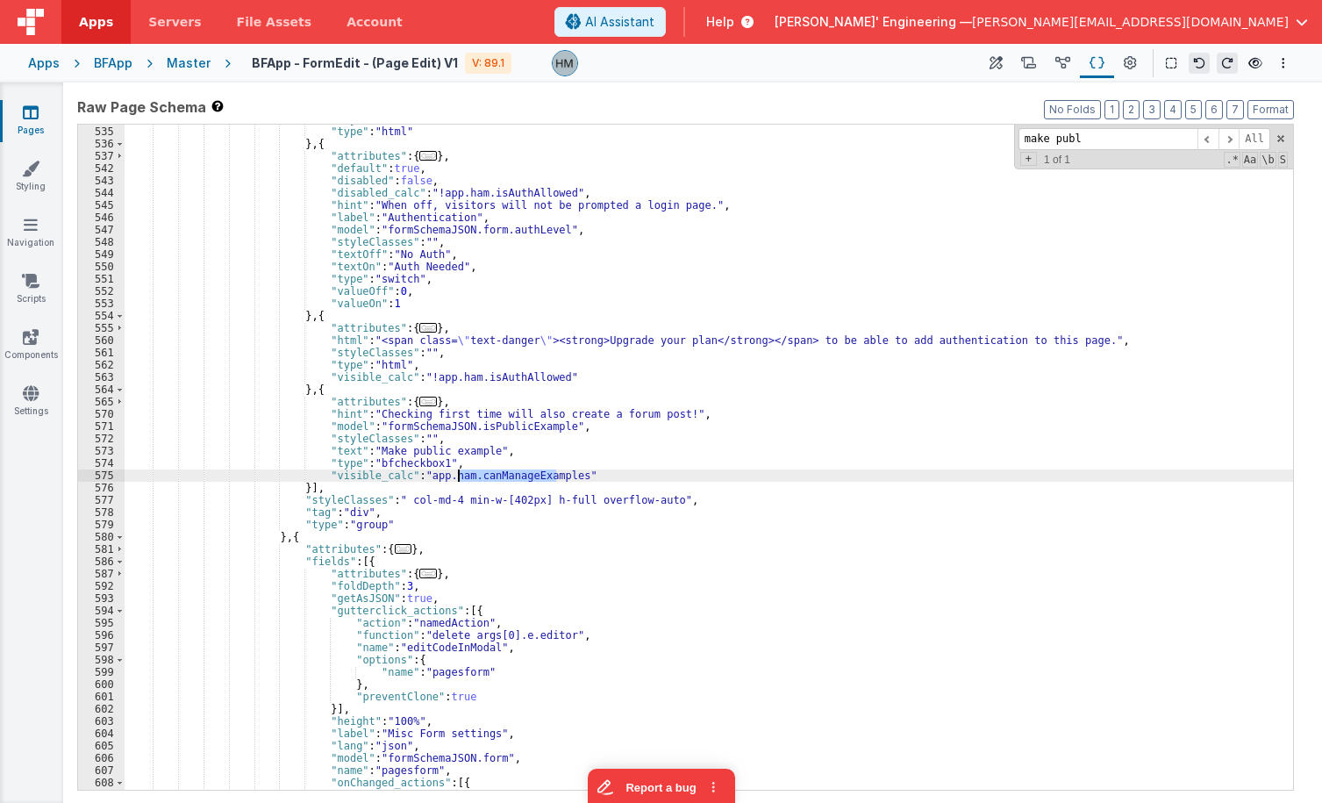
click at [500, 475] on div ""styleClasses" : "float-left hidden" , "type" : "html" } , { "attributes" : { .…" at bounding box center [709, 457] width 1168 height 689
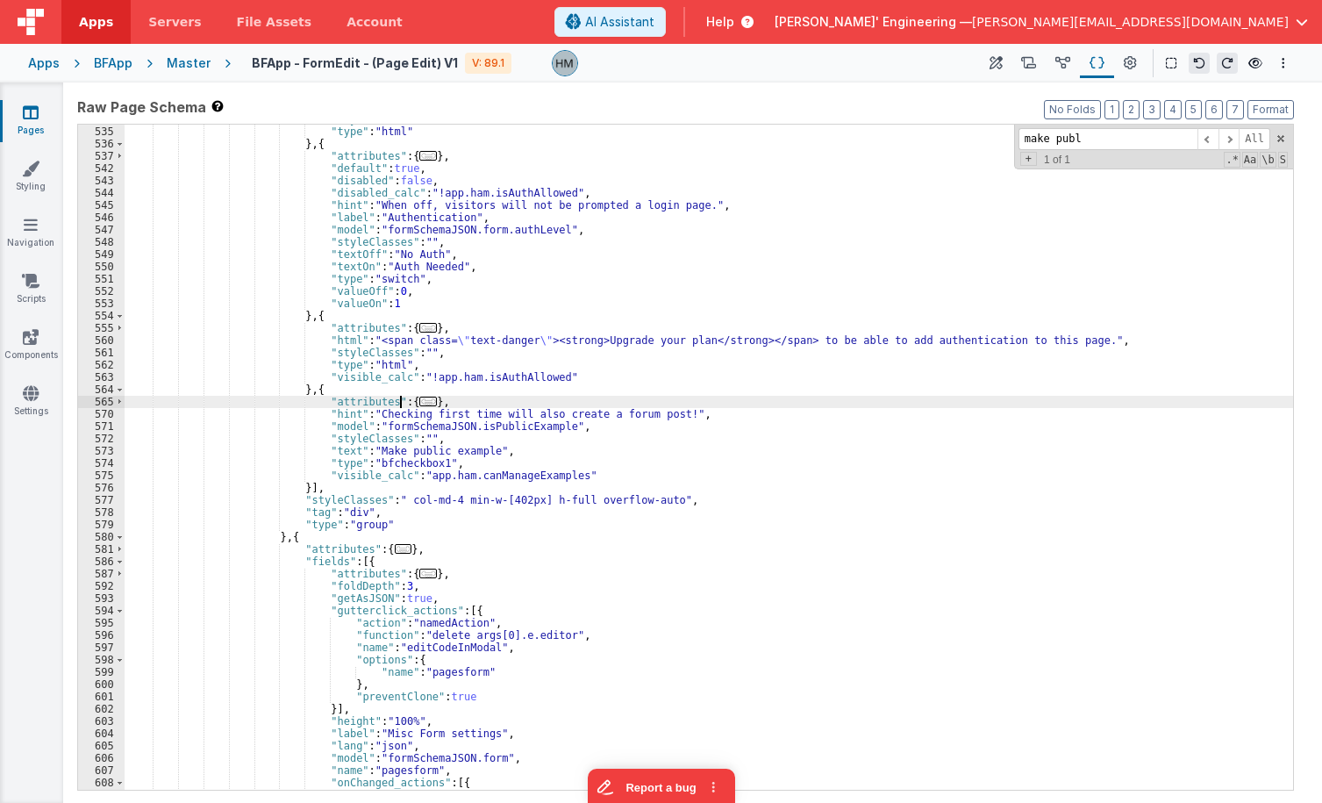
click at [419, 400] on span "..." at bounding box center [428, 401] width 18 height 10
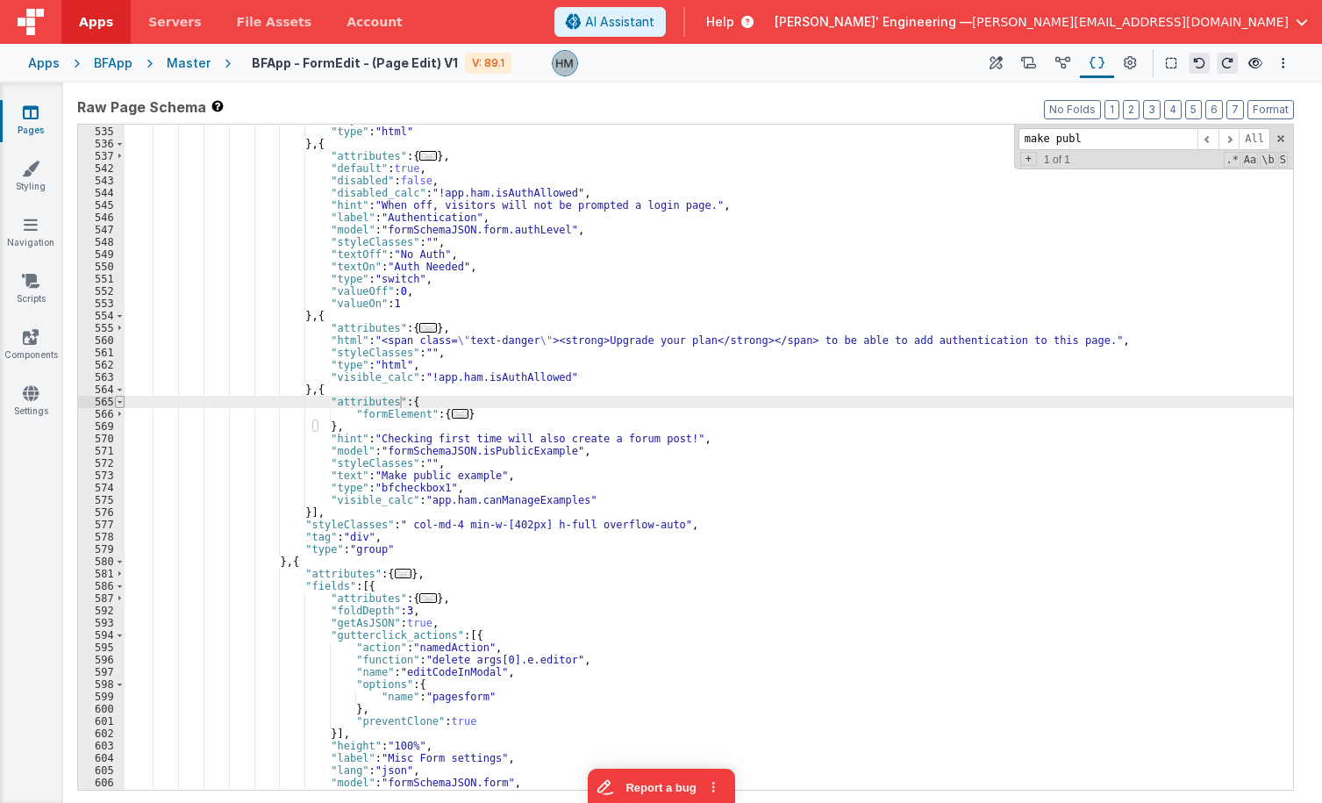
click at [118, 403] on span at bounding box center [120, 402] width 10 height 12
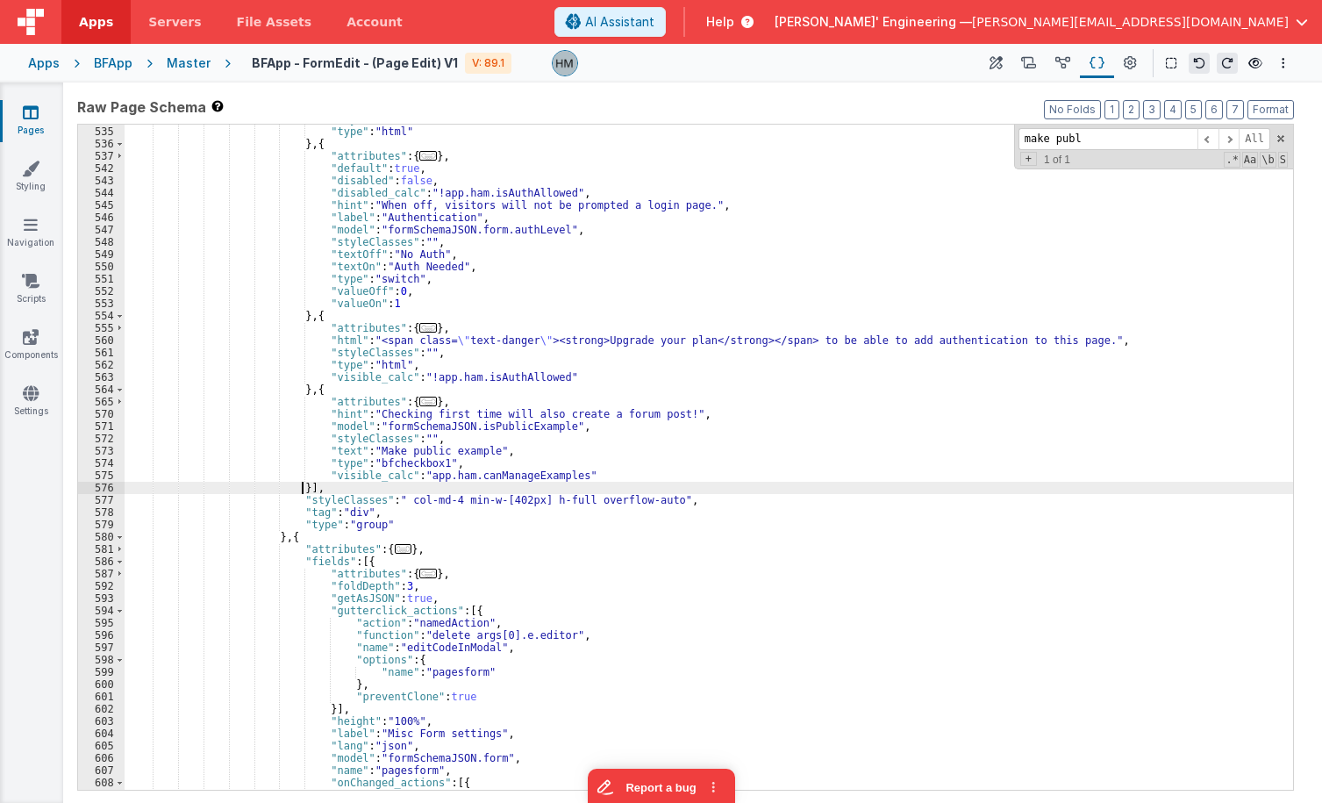
click at [301, 484] on div ""styleClasses" : "float-left hidden" , "type" : "html" } , { "attributes" : { .…" at bounding box center [709, 457] width 1168 height 689
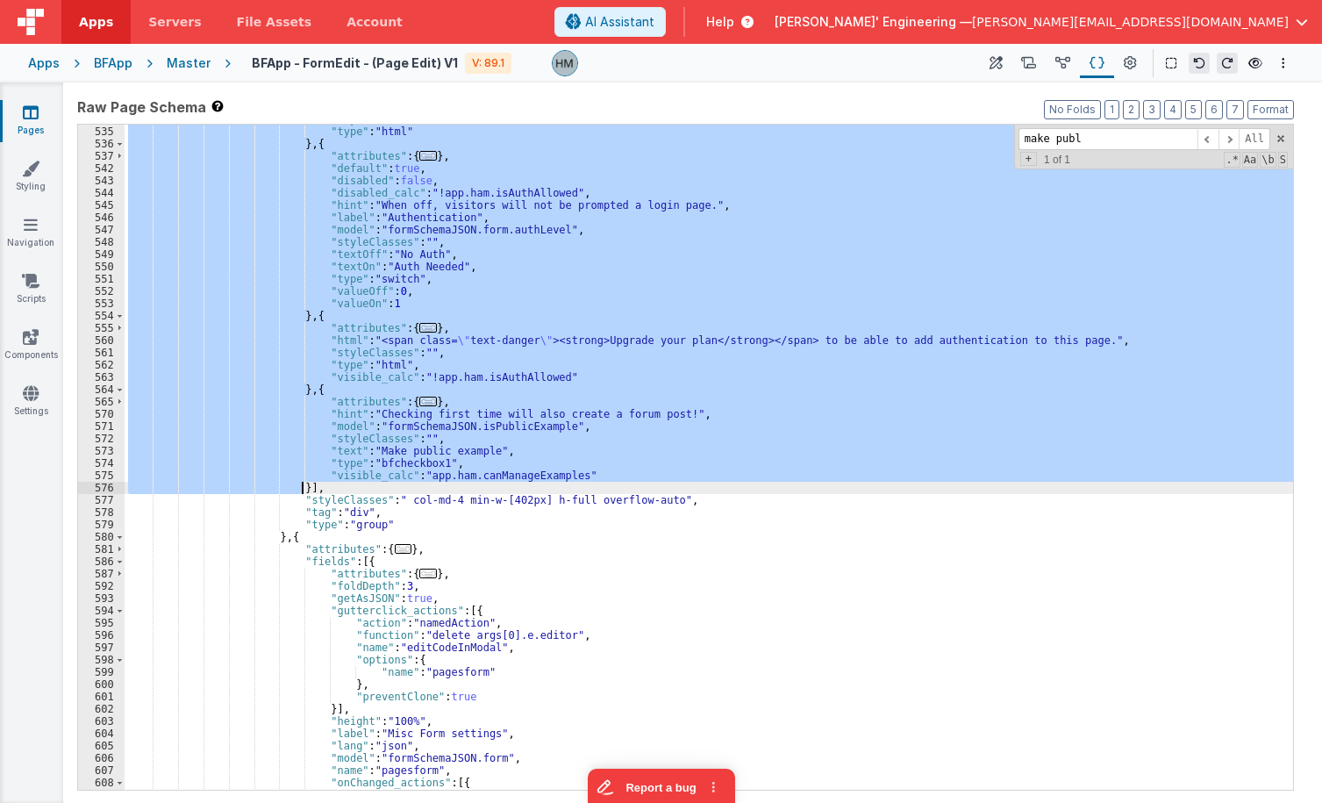
click at [301, 484] on div ""styleClasses" : "float-left hidden" , "type" : "html" } , { "attributes" : { .…" at bounding box center [709, 457] width 1168 height 689
click at [319, 395] on div ""styleClasses" : "float-left hidden" , "type" : "html" } , { "attributes" : { .…" at bounding box center [709, 457] width 1168 height 665
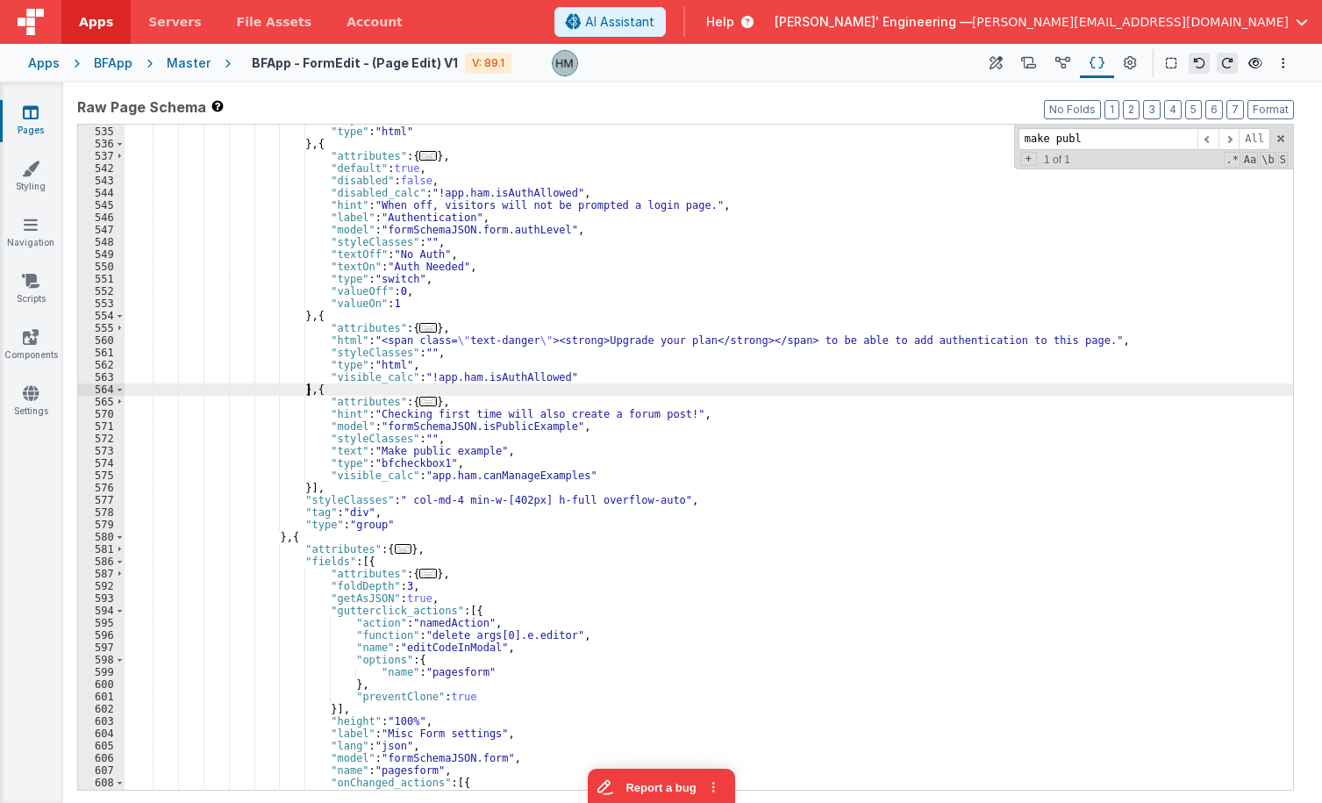
click at [306, 389] on div ""styleClasses" : "float-left hidden" , "type" : "html" } , { "attributes" : { .…" at bounding box center [709, 457] width 1168 height 689
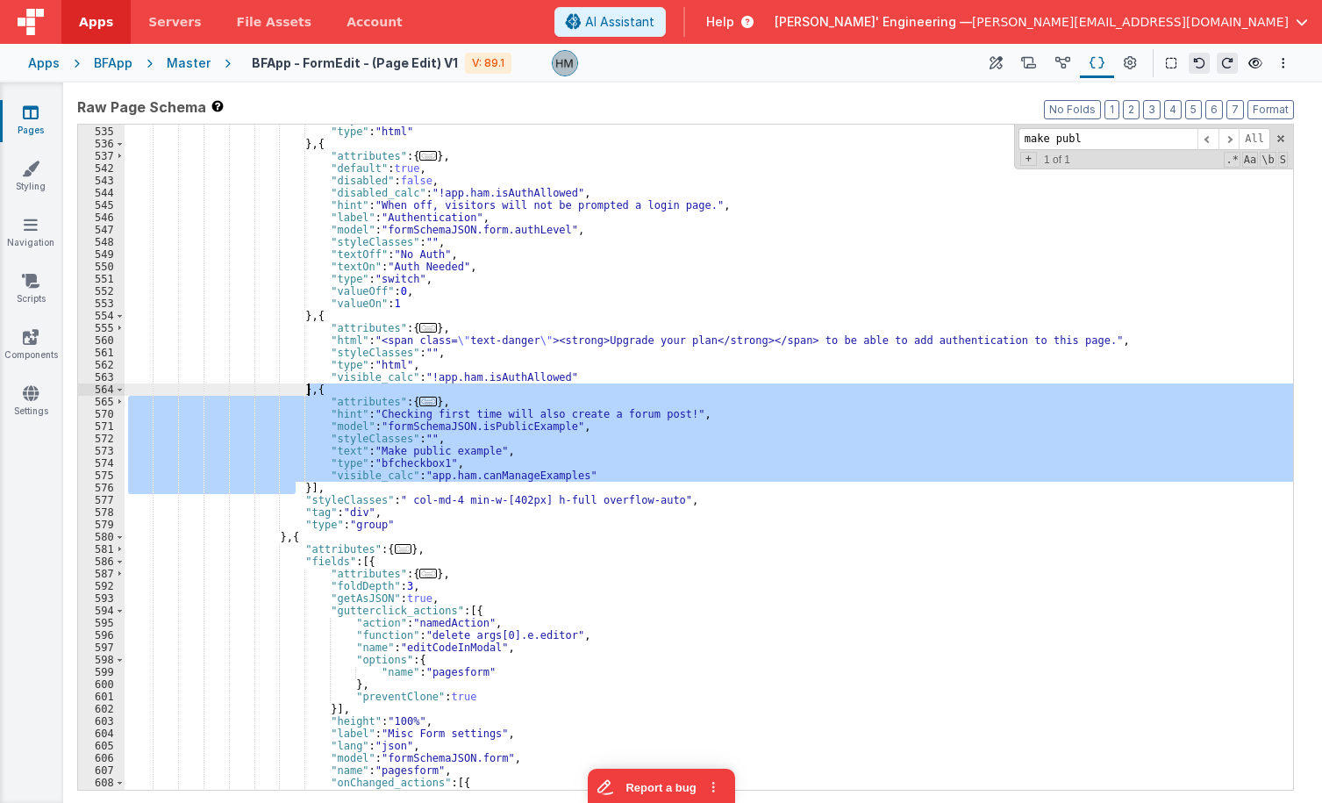
click at [306, 389] on div ""styleClasses" : "float-left hidden" , "type" : "html" } , { "attributes" : { .…" at bounding box center [709, 457] width 1168 height 689
click at [522, 271] on div ""styleClasses" : "float-left hidden" , "type" : "html" } , { "attributes" : { .…" at bounding box center [709, 457] width 1168 height 689
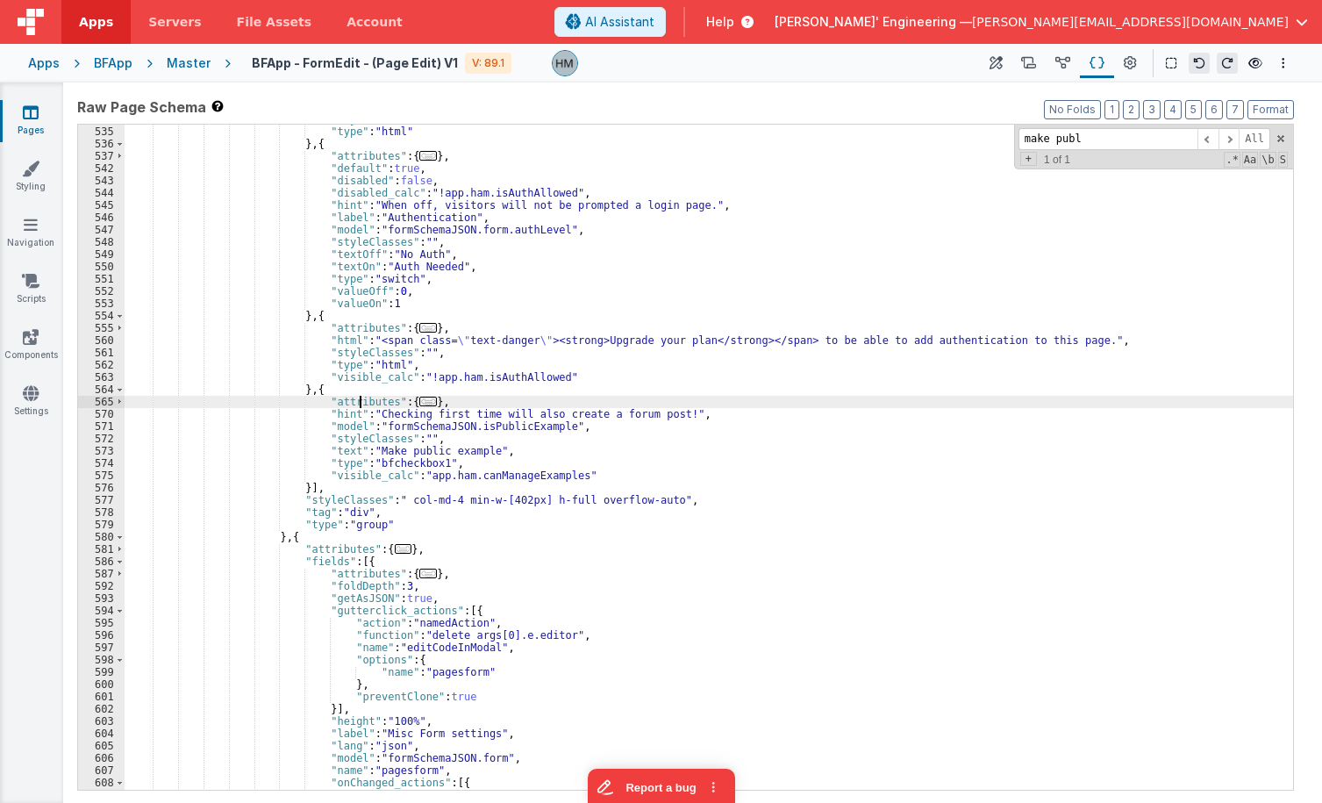
click at [362, 396] on div ""styleClasses" : "float-left hidden" , "type" : "html" } , { "attributes" : { .…" at bounding box center [709, 457] width 1168 height 689
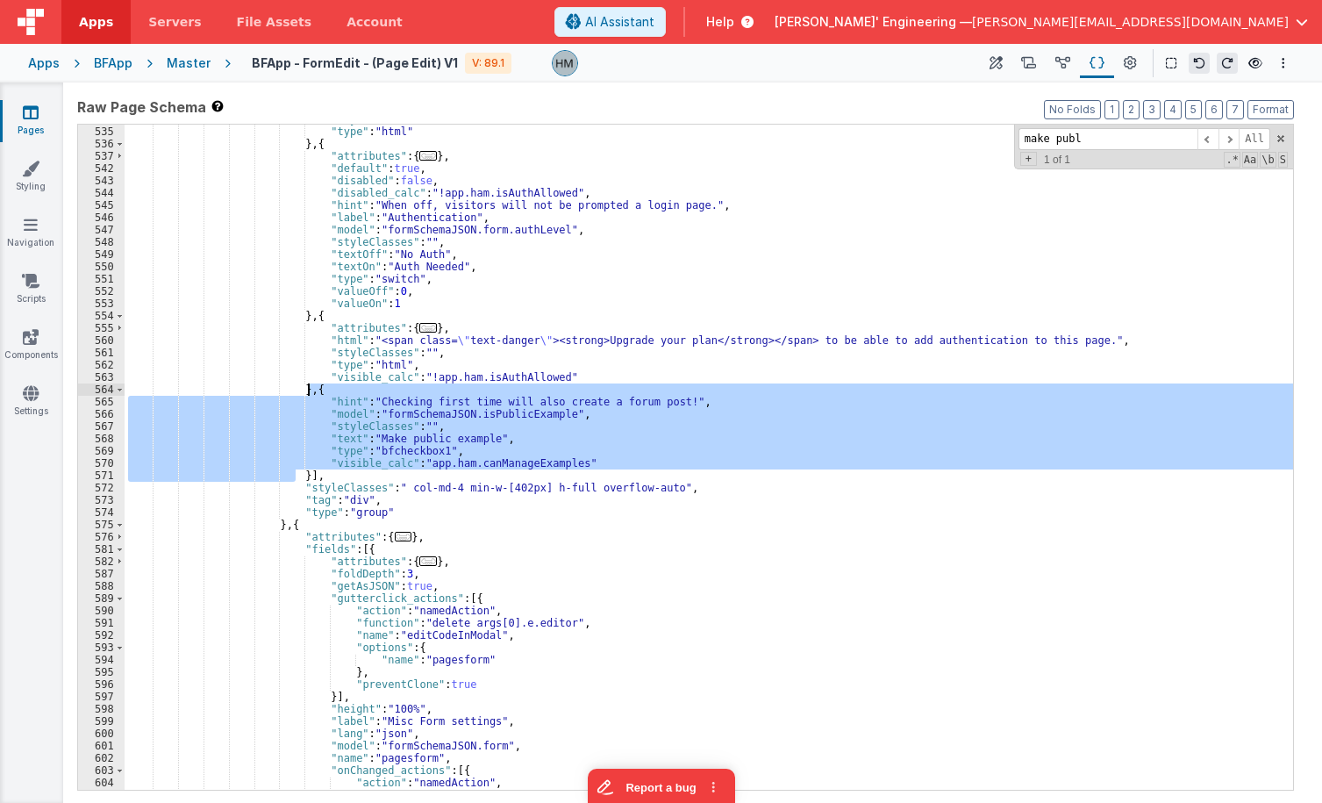
drag, startPoint x: 296, startPoint y: 474, endPoint x: 309, endPoint y: 389, distance: 85.2
click at [309, 389] on div ""styleClasses" : "float-left hidden" , "type" : "html" } , { "attributes" : { .…" at bounding box center [709, 457] width 1168 height 689
click at [413, 393] on div ""styleClasses" : "float-left hidden" , "type" : "html" } , { "attributes" : { .…" at bounding box center [709, 457] width 1168 height 665
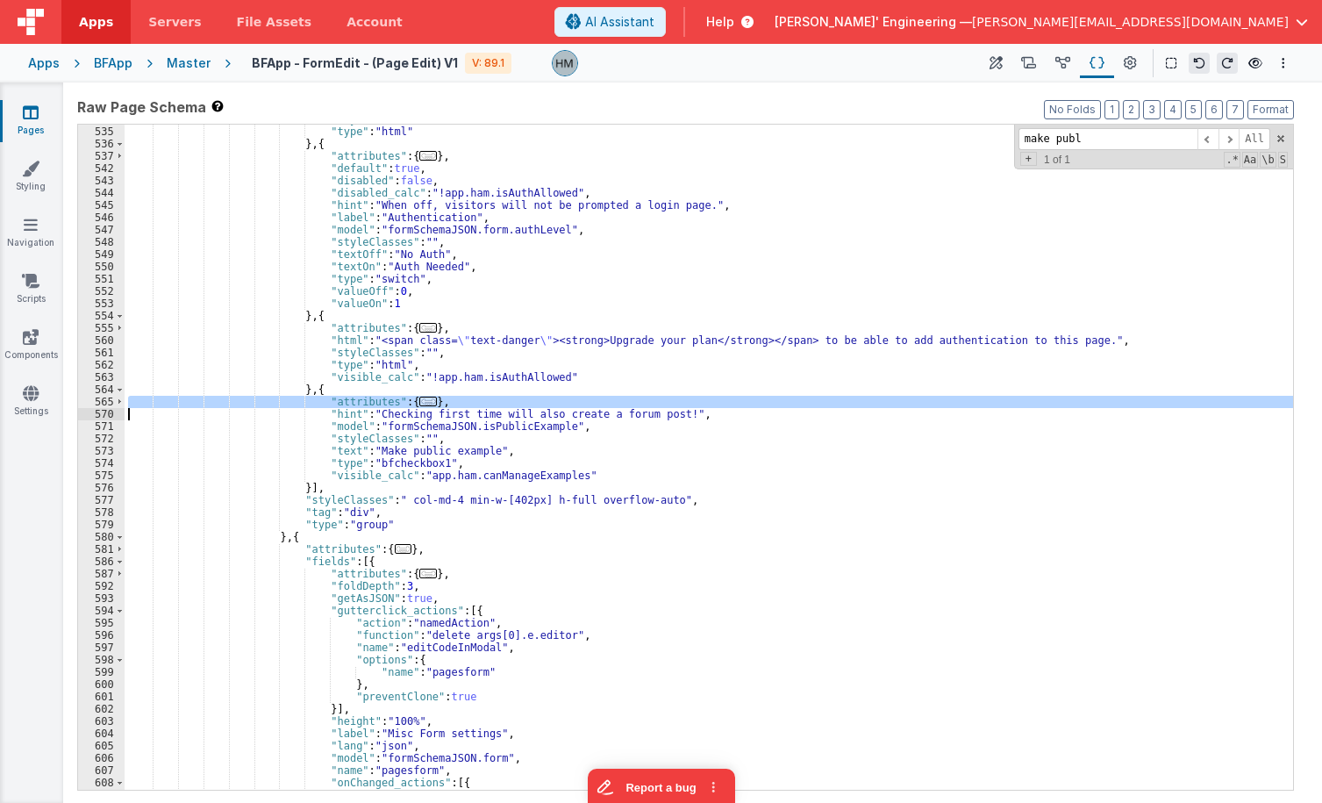
click at [34, 116] on icon at bounding box center [31, 112] width 16 height 18
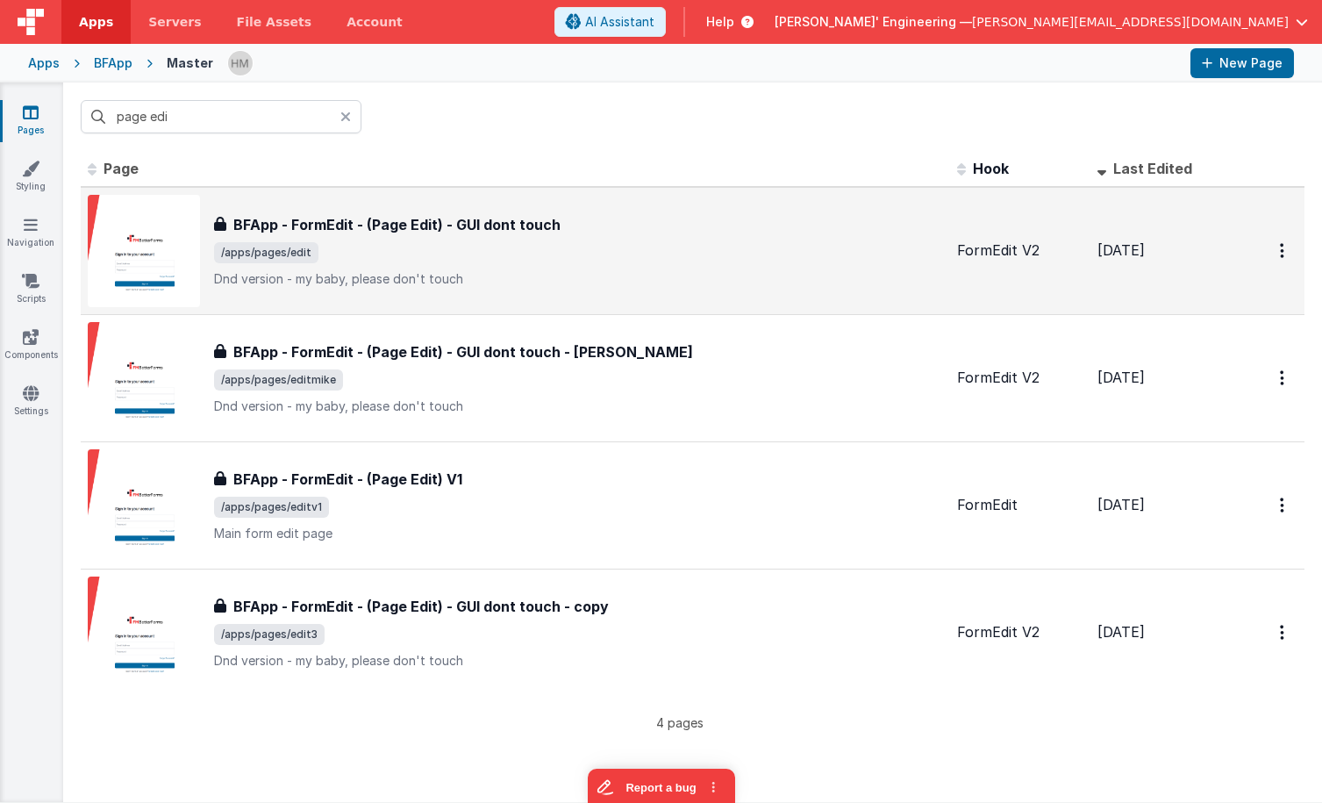
click at [458, 254] on span "/apps/pages/edit" at bounding box center [578, 252] width 729 height 21
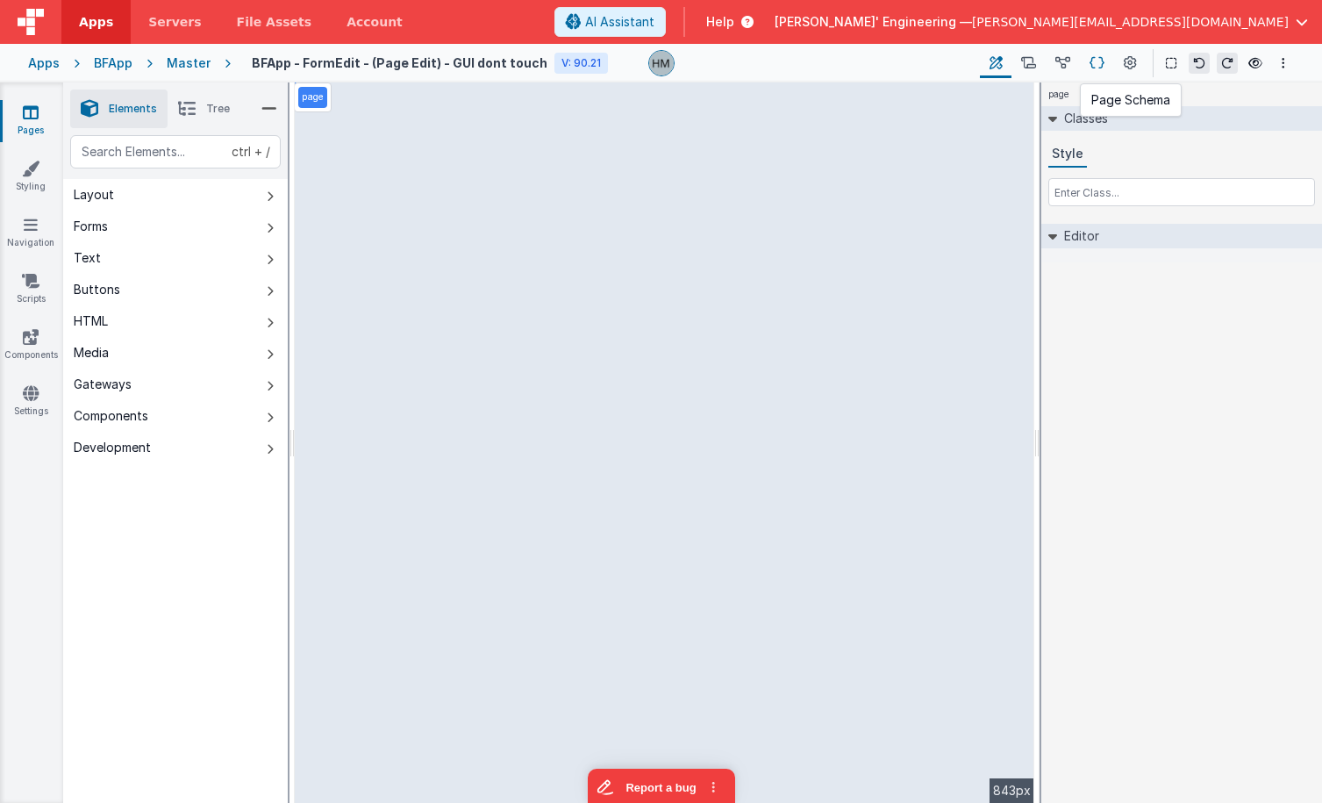
click at [1097, 61] on icon at bounding box center [1096, 63] width 15 height 18
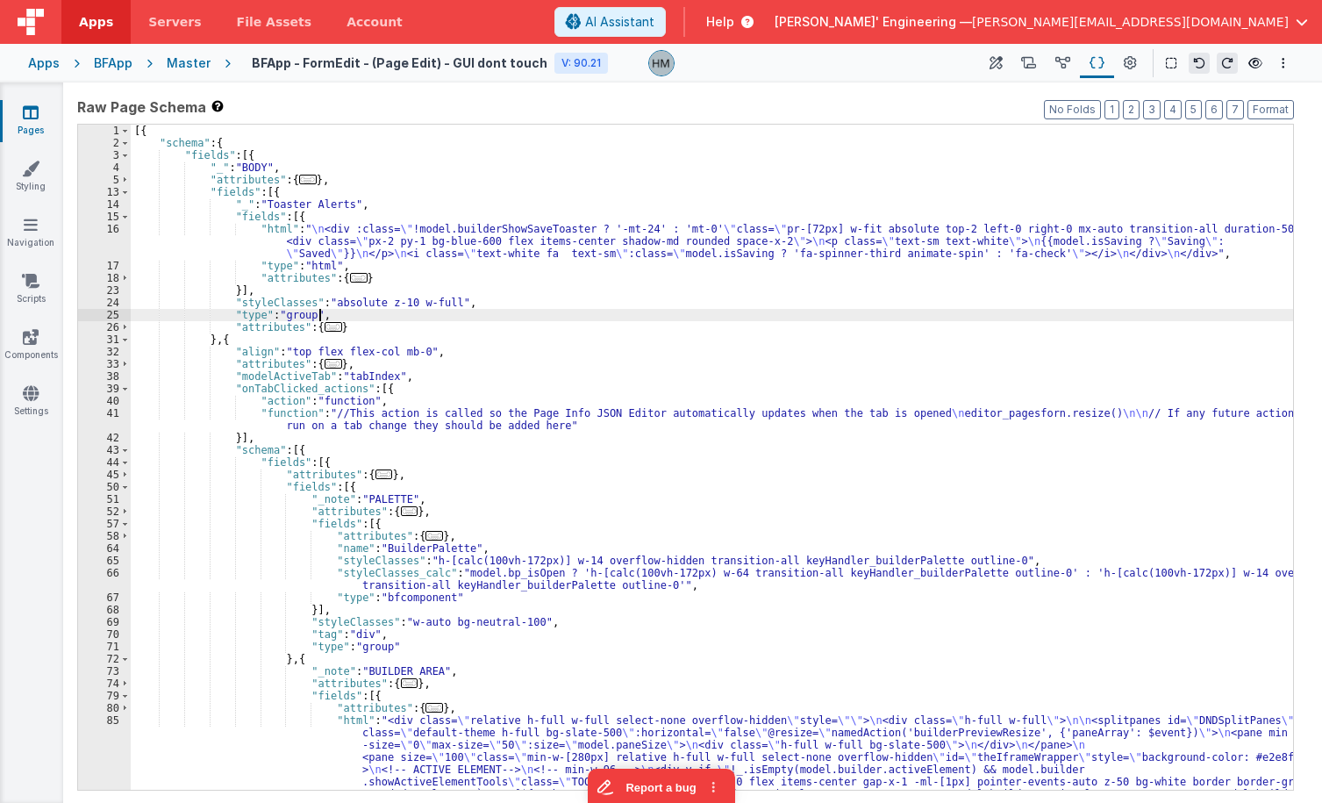
drag, startPoint x: 657, startPoint y: 339, endPoint x: 617, endPoint y: 340, distance: 40.4
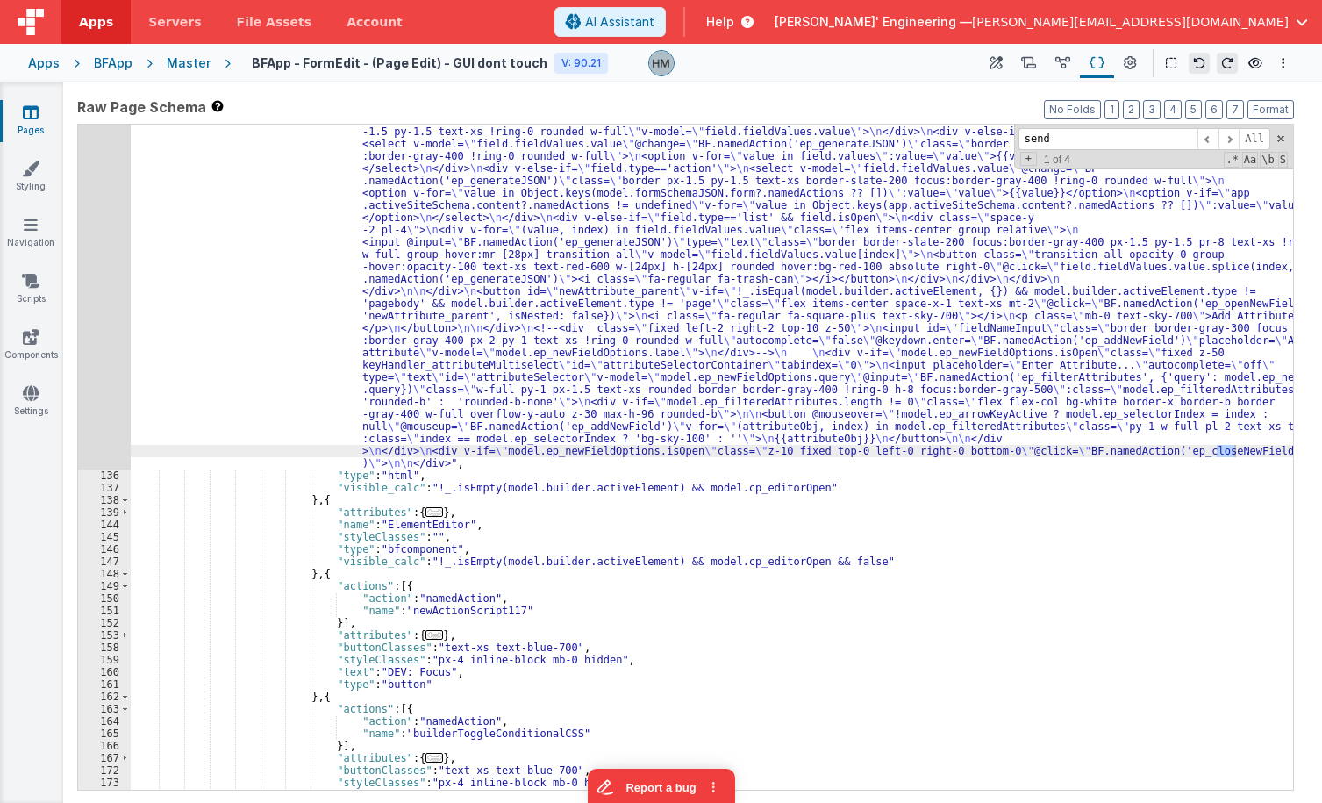
scroll to position [8189, 0]
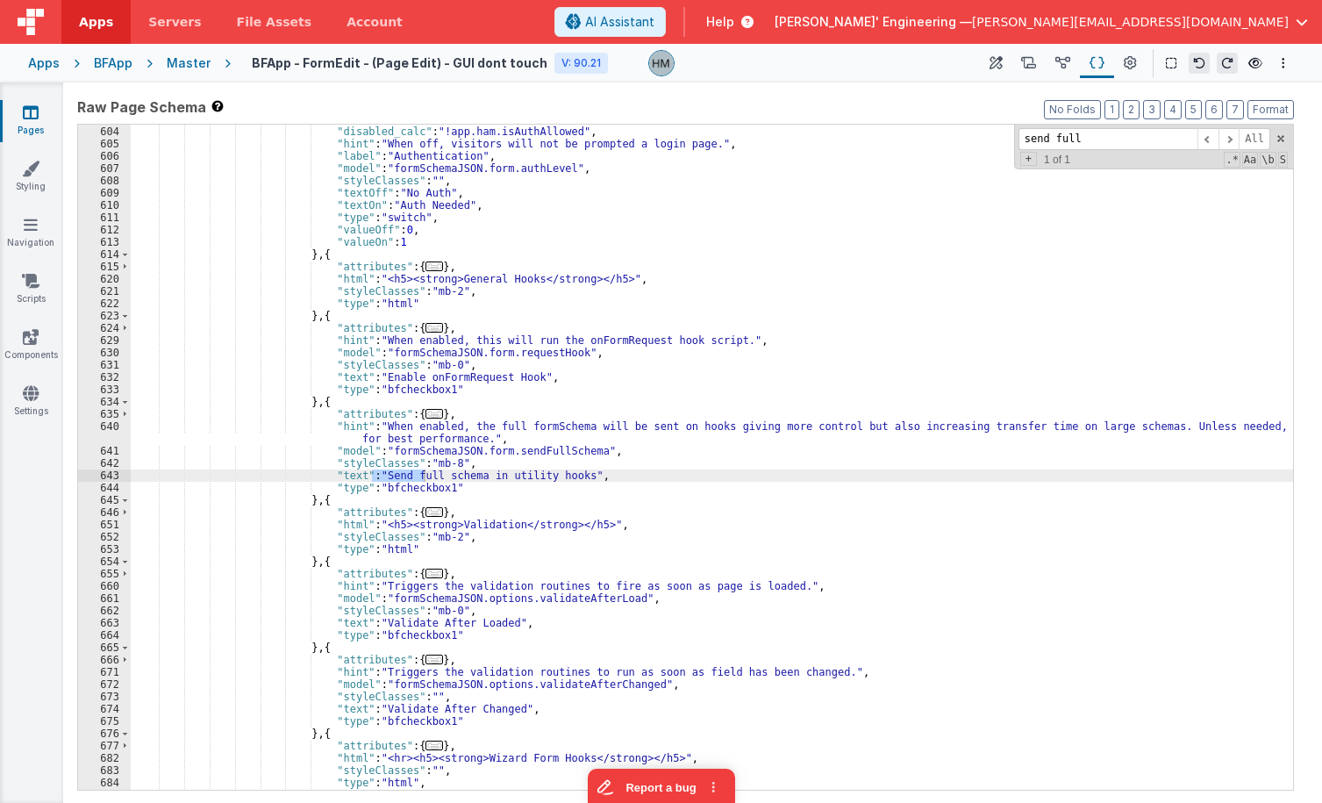
type input "send full"
click at [311, 253] on div ""disabled" : false , "disabled_calc" : "!app.ham.isAuthAllowed" , "hint" : "Whe…" at bounding box center [712, 457] width 1162 height 689
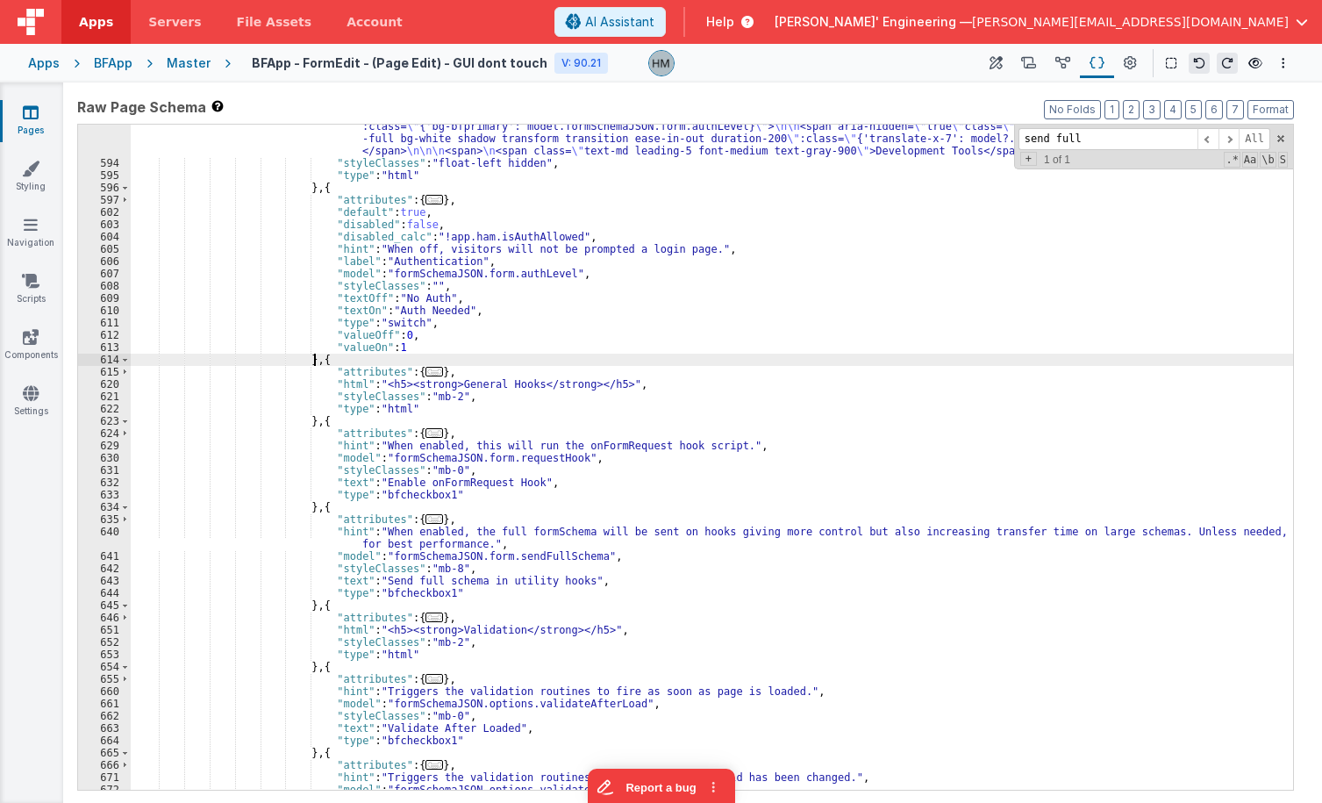
scroll to position [7979, 0]
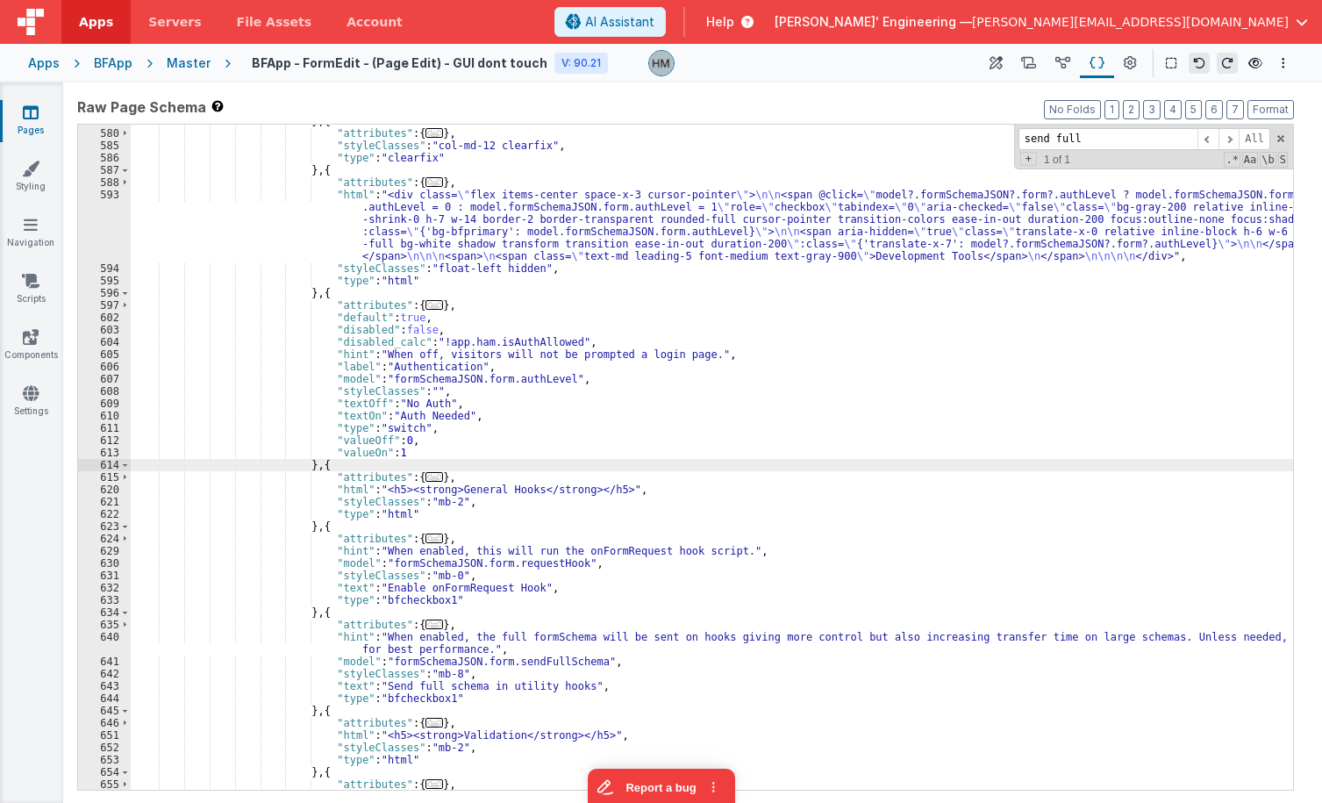
paste textarea
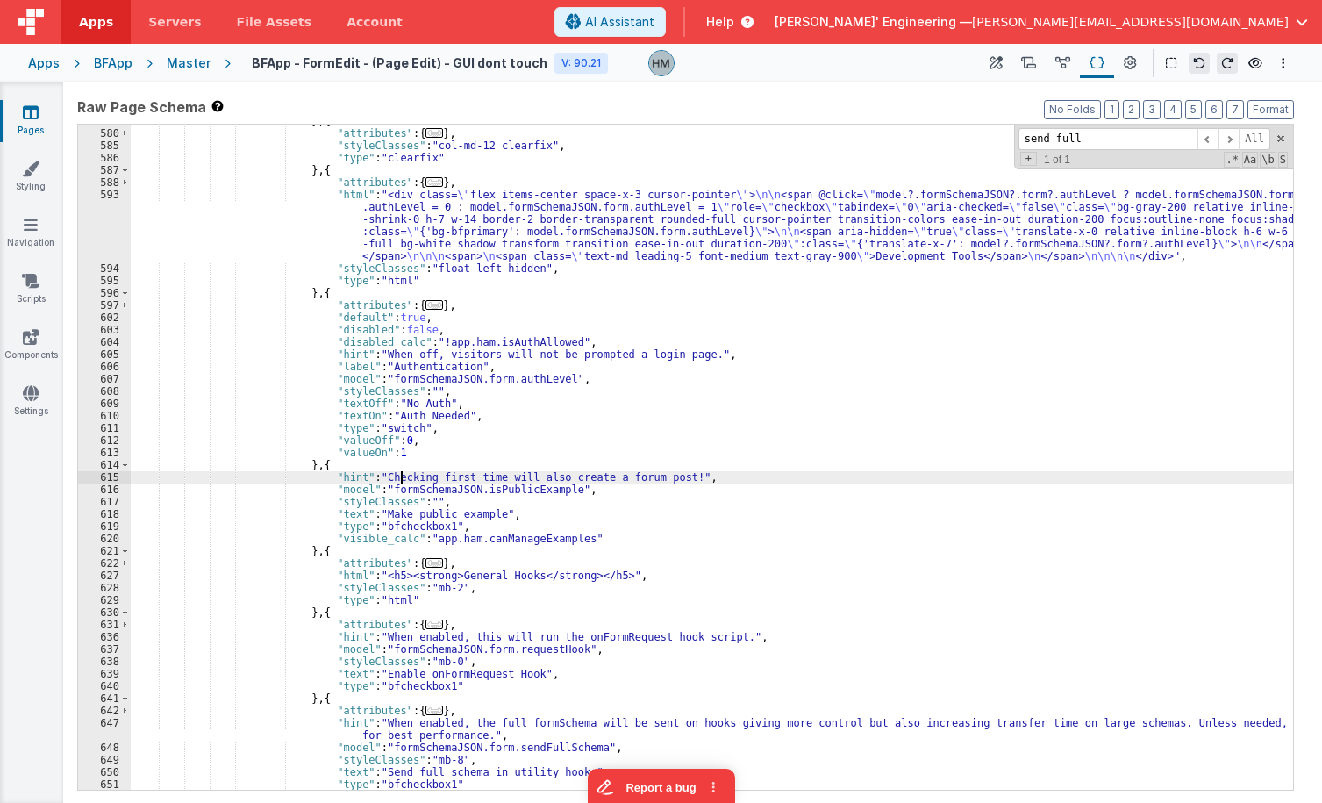
click at [401, 475] on div "} , { "attributes" : { ... } , "styleClasses" : "col-md-12 clearfix" , "type" :…" at bounding box center [712, 459] width 1162 height 689
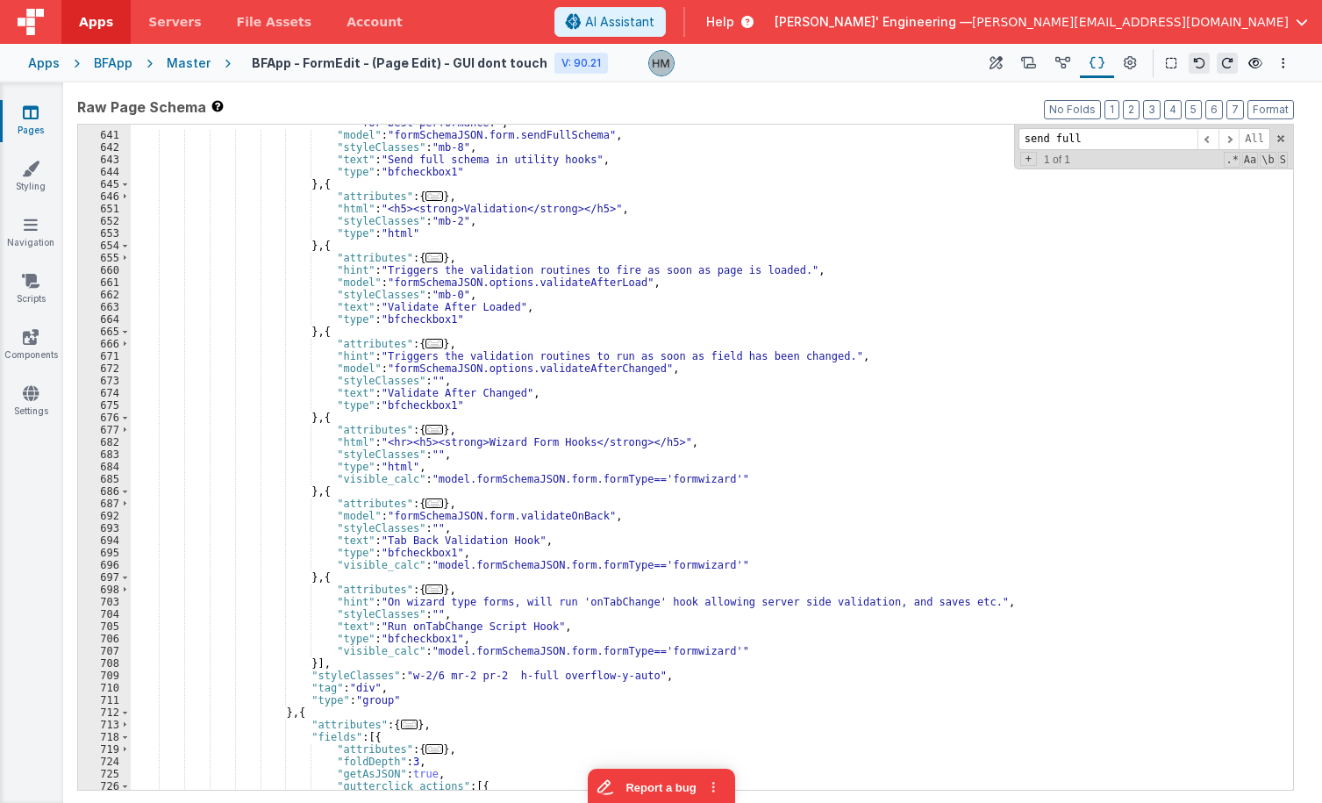
scroll to position [8505, 0]
click at [317, 424] on div ""hint" : "When enabled, the full formSchema will be sent on hooks giving more c…" at bounding box center [712, 455] width 1162 height 702
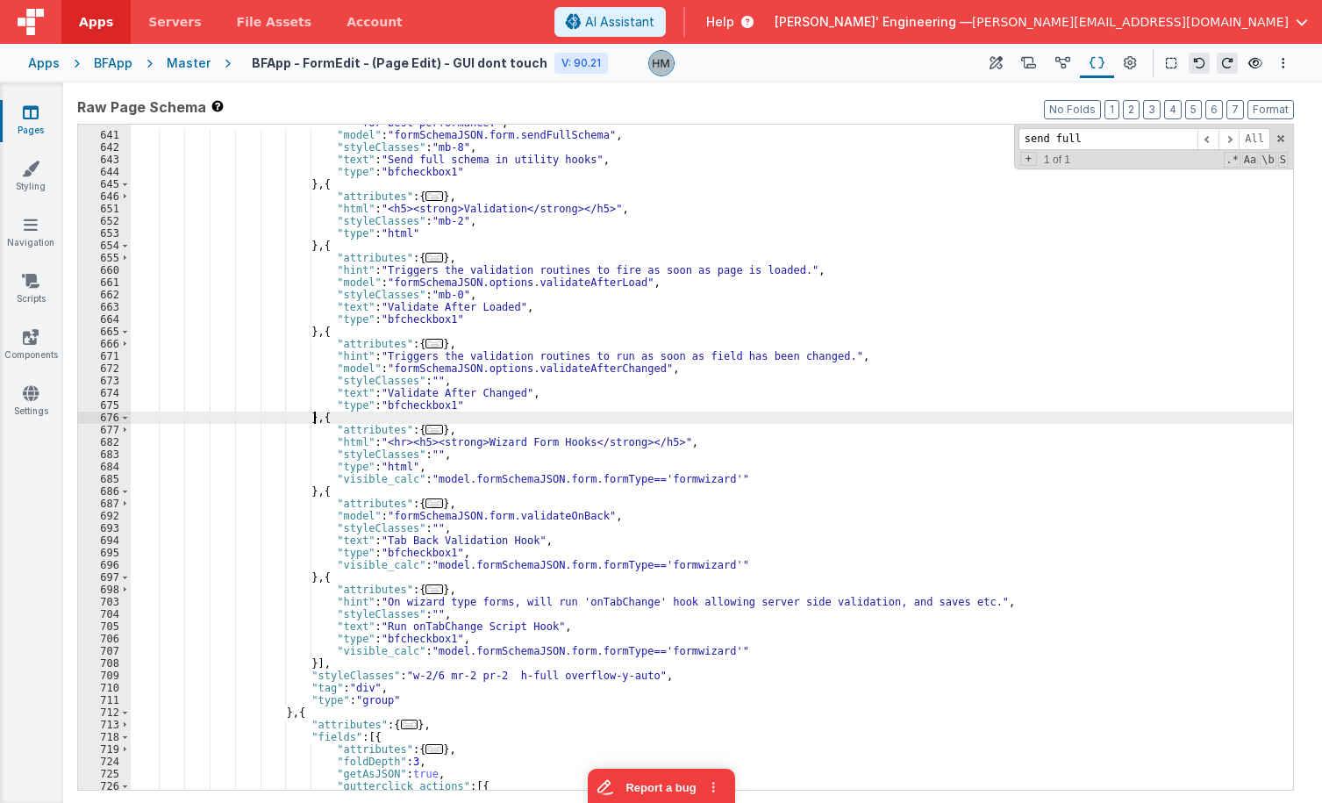
click at [315, 416] on div ""hint" : "When enabled, the full formSchema will be sent on hooks giving more c…" at bounding box center [712, 455] width 1162 height 702
paste textarea
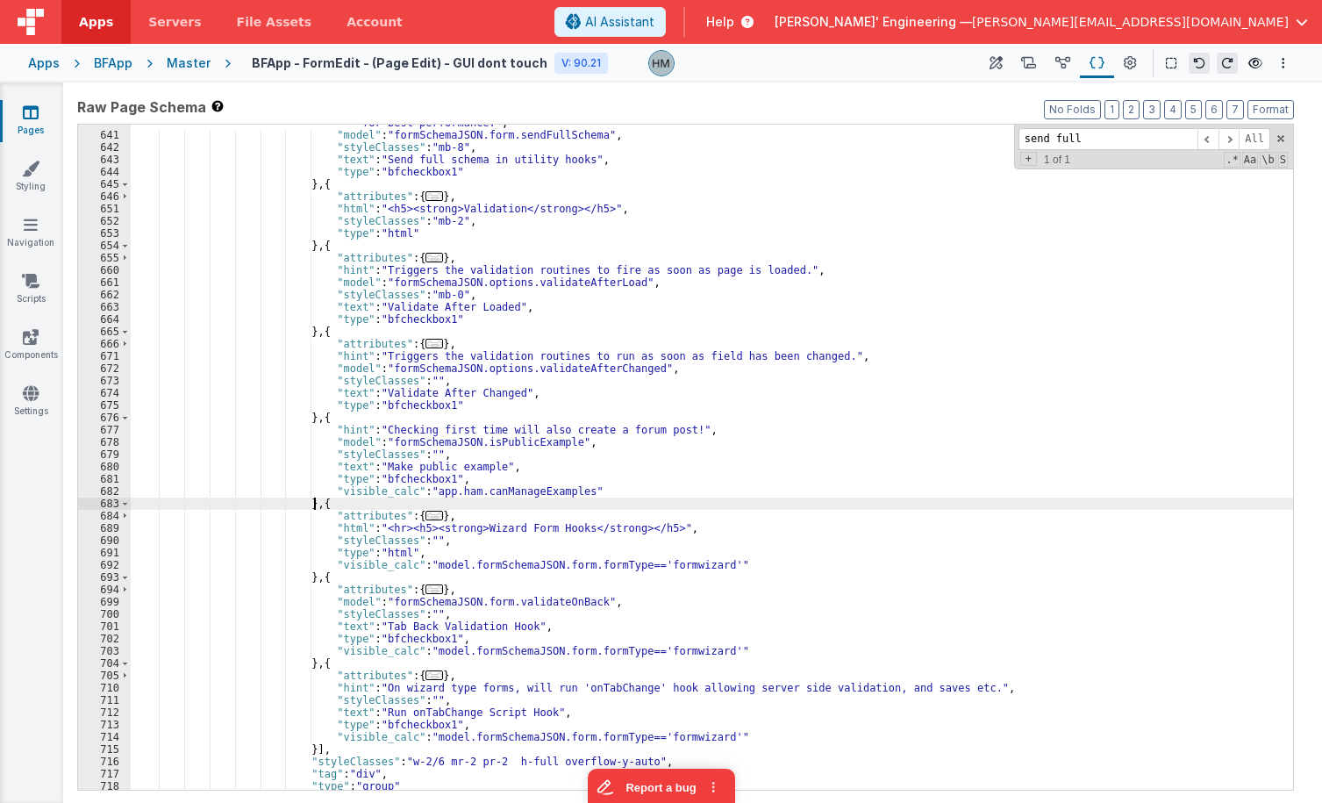
click at [444, 432] on div ""hint" : "When enabled, the full formSchema will be sent on hooks giving more c…" at bounding box center [712, 455] width 1162 height 702
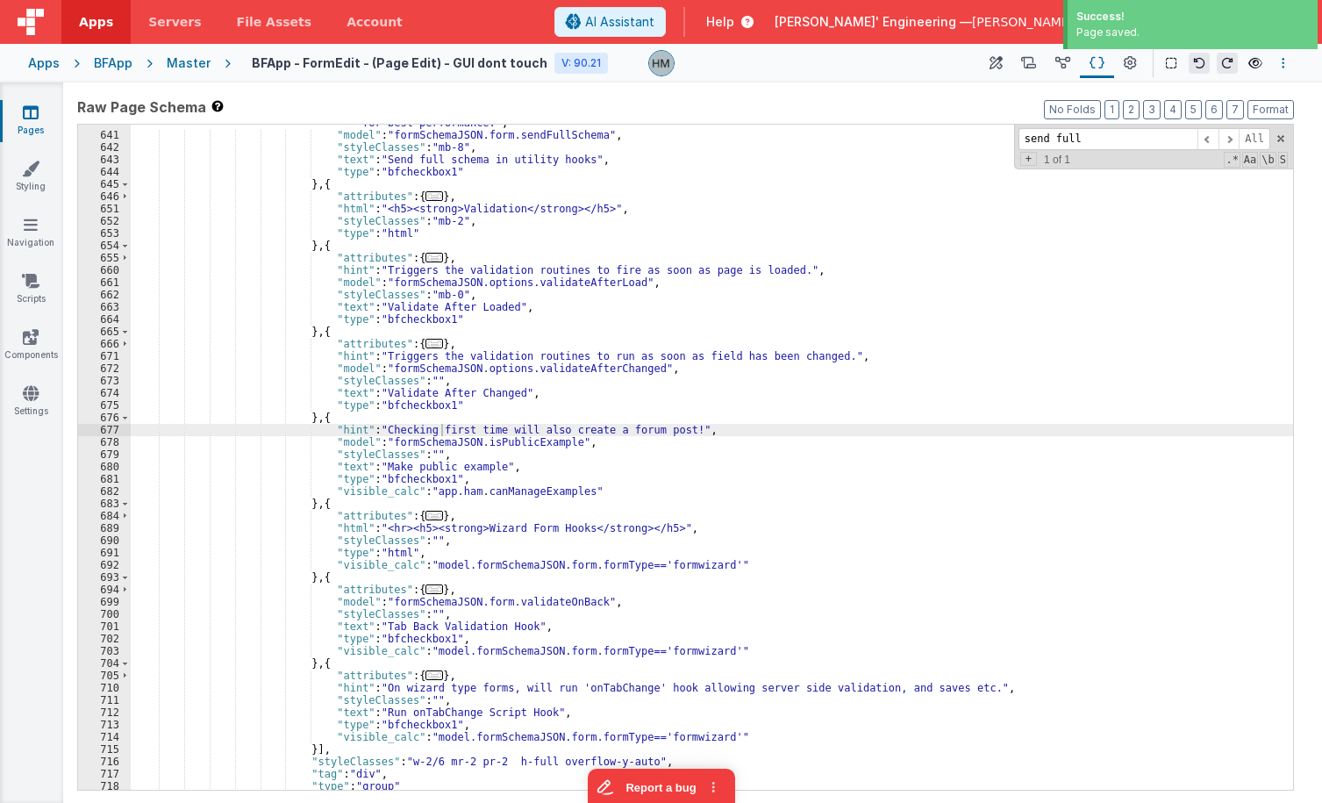
click at [1283, 71] on button "Options" at bounding box center [1283, 63] width 21 height 21
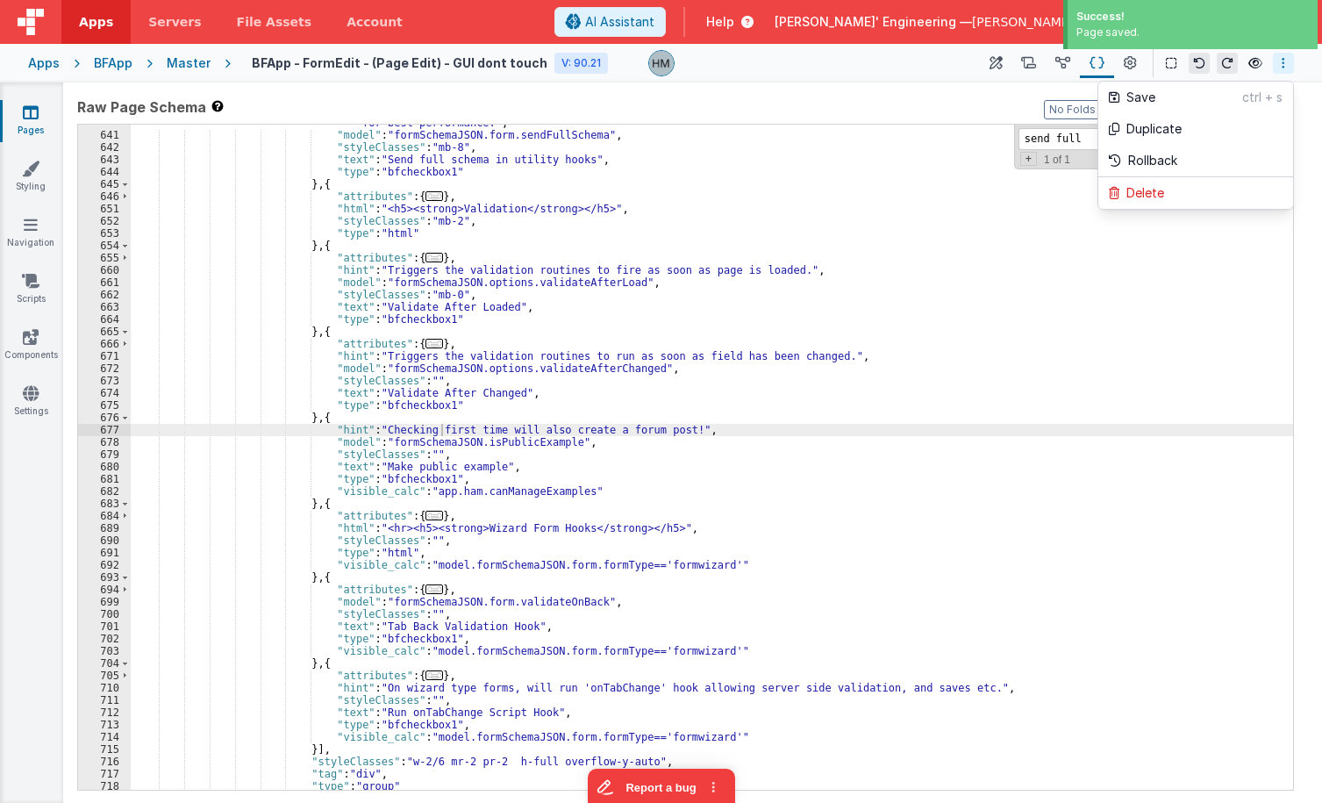
click at [1004, 67] on button at bounding box center [661, 401] width 1322 height 803
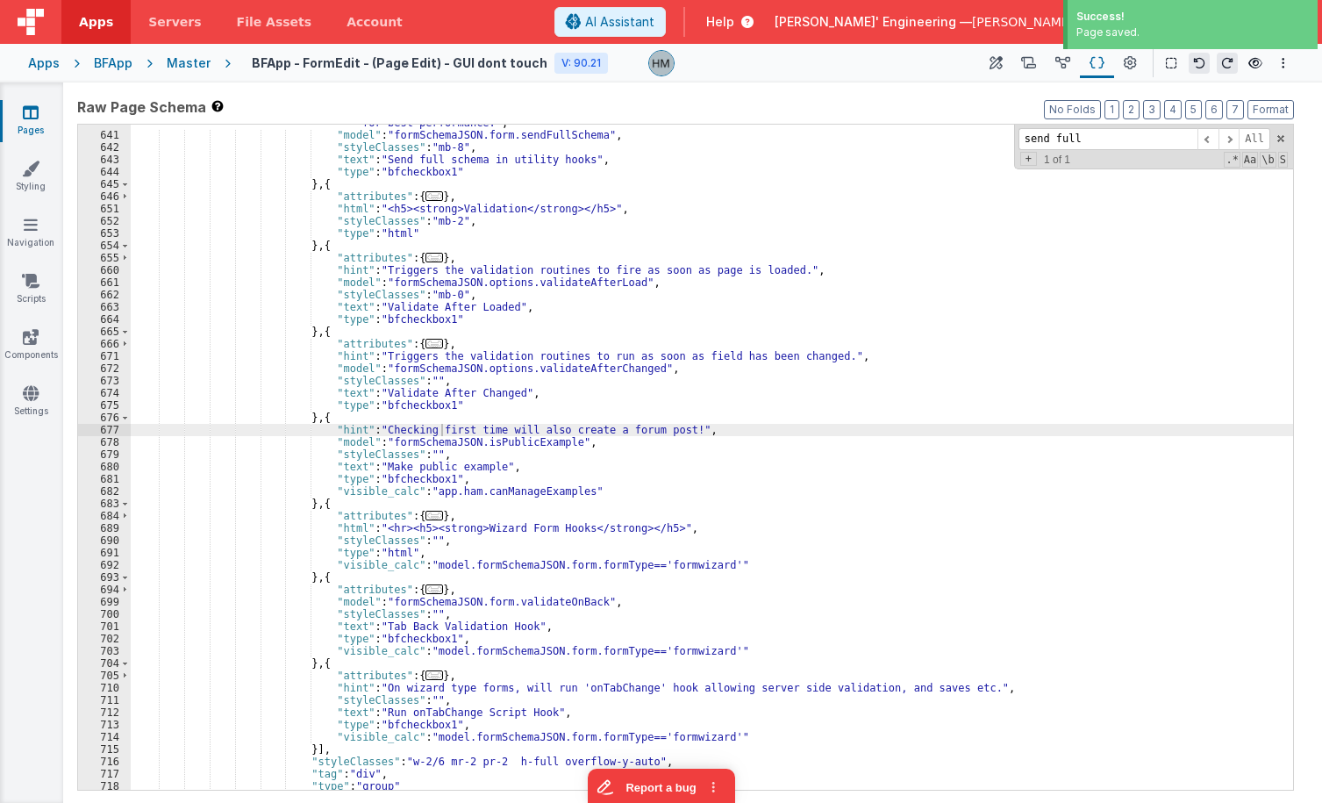
click at [1004, 67] on button at bounding box center [996, 63] width 32 height 30
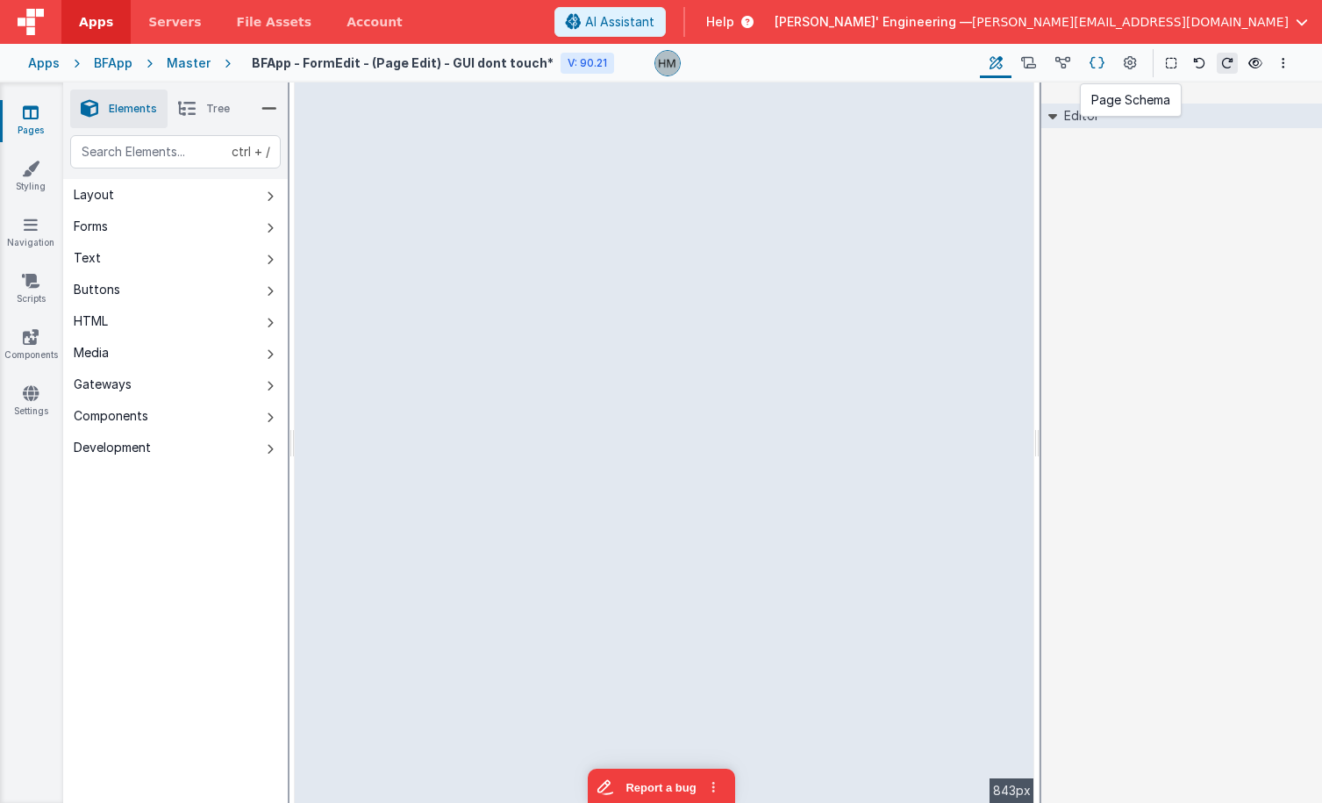
click at [1107, 60] on button at bounding box center [1097, 63] width 34 height 30
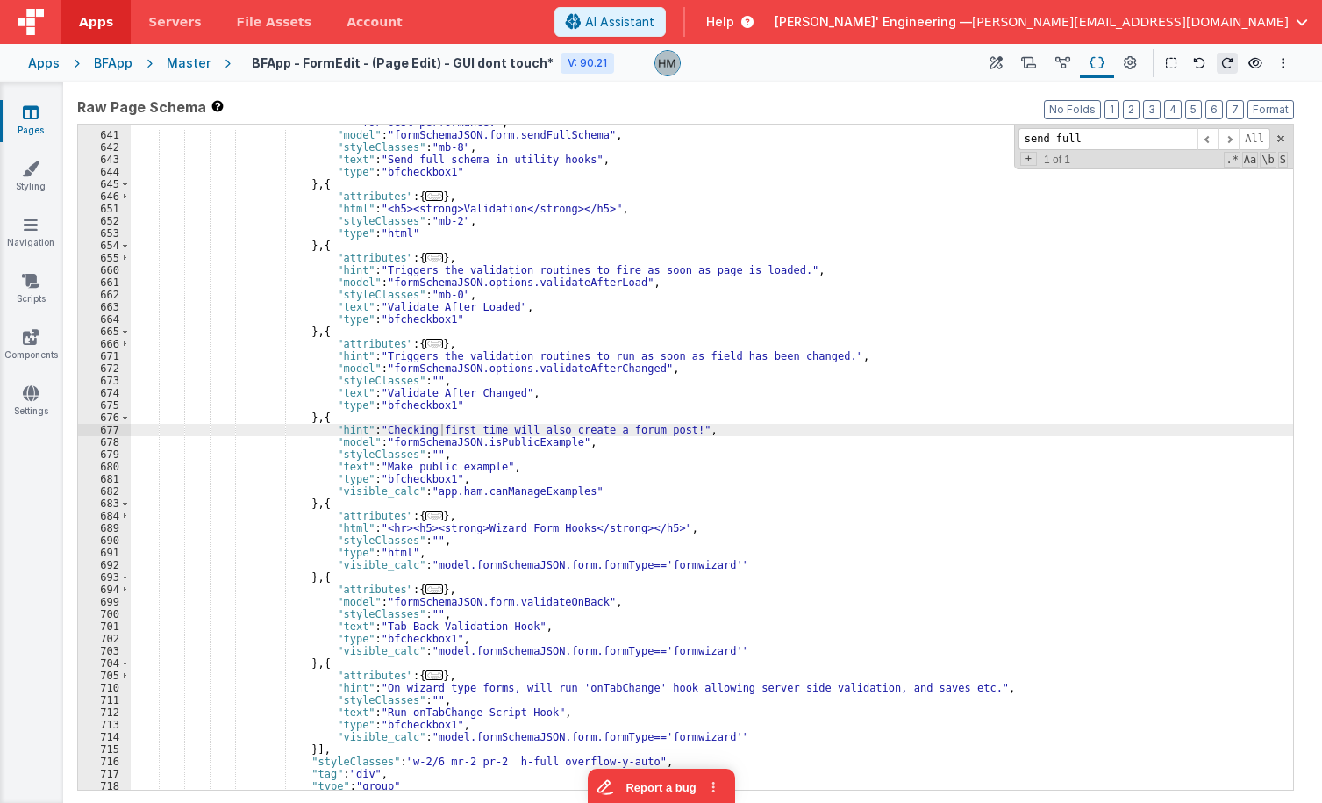
click at [54, 61] on div "Apps" at bounding box center [44, 63] width 32 height 18
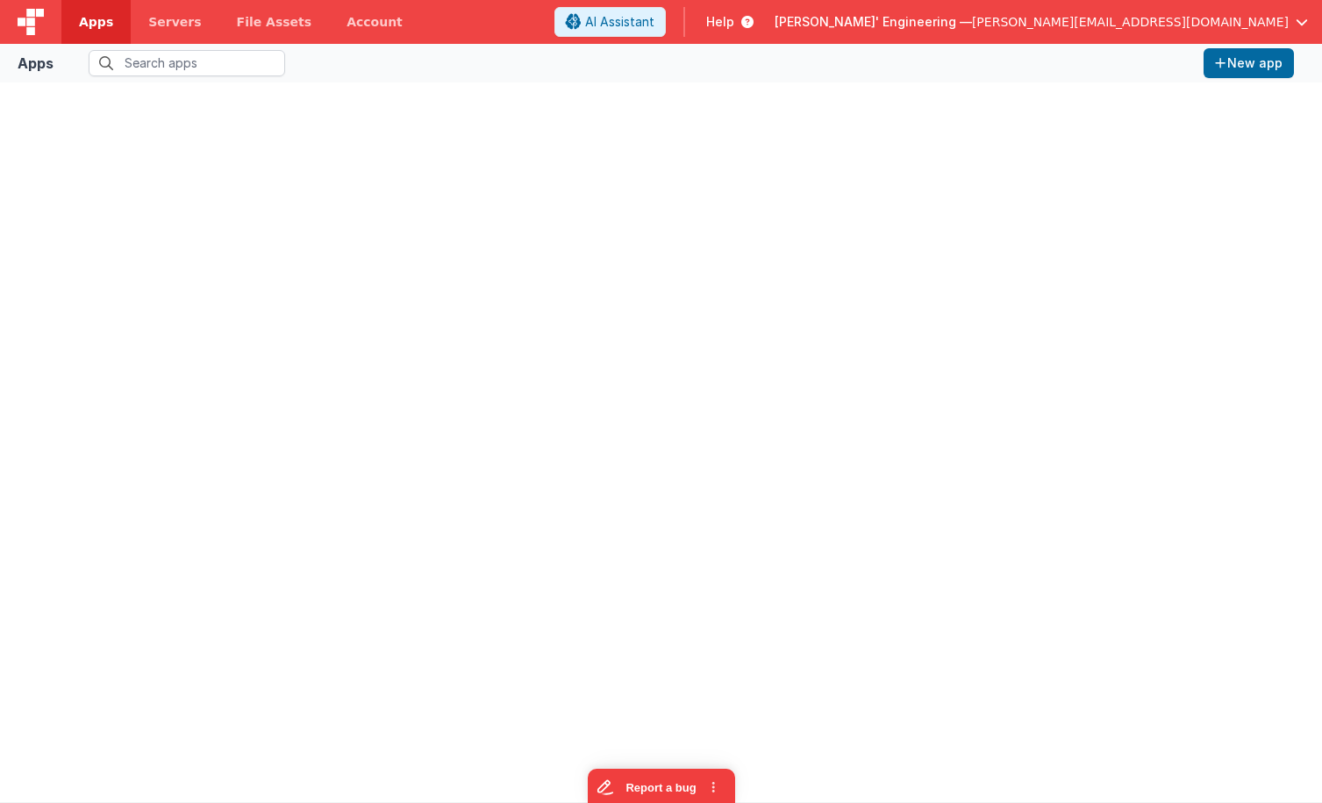
type input "app"
